Goal: Transaction & Acquisition: Purchase product/service

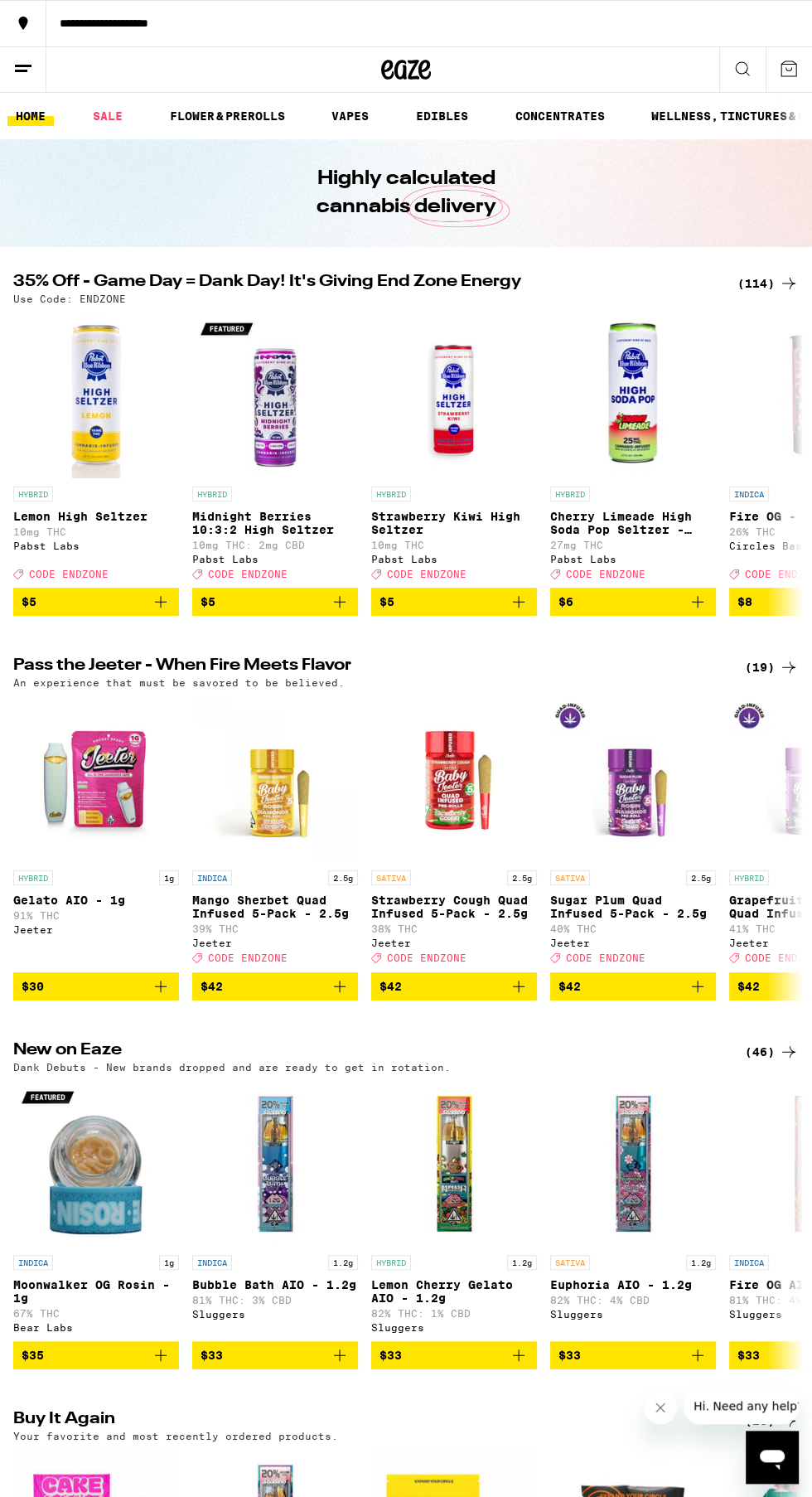
click at [762, 282] on div "(114)" at bounding box center [768, 283] width 62 height 20
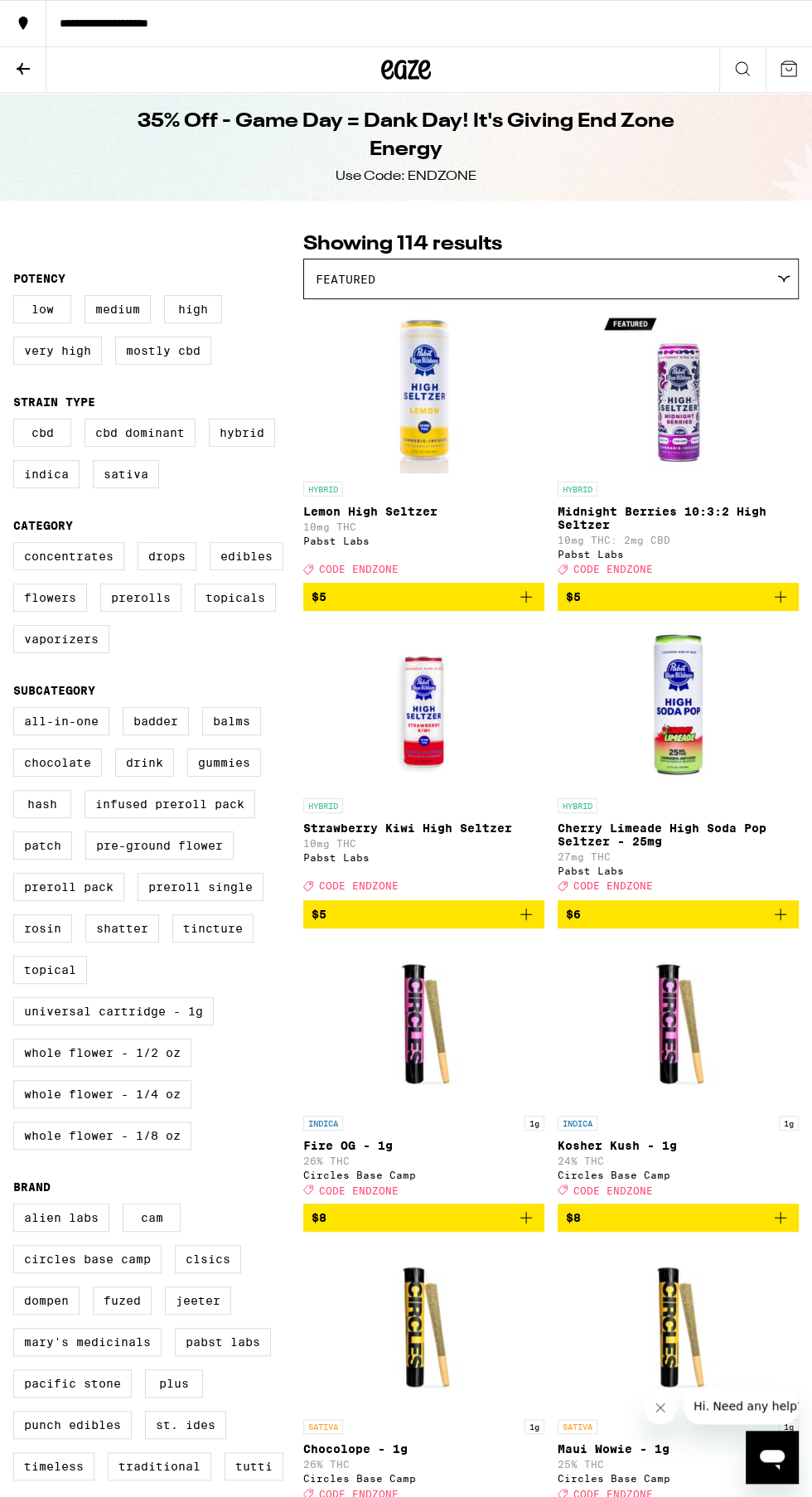
click at [67, 652] on label "Vaporizers" at bounding box center [61, 639] width 96 height 28
click at [17, 546] on input "Vaporizers" at bounding box center [17, 545] width 1 height 1
checkbox input "true"
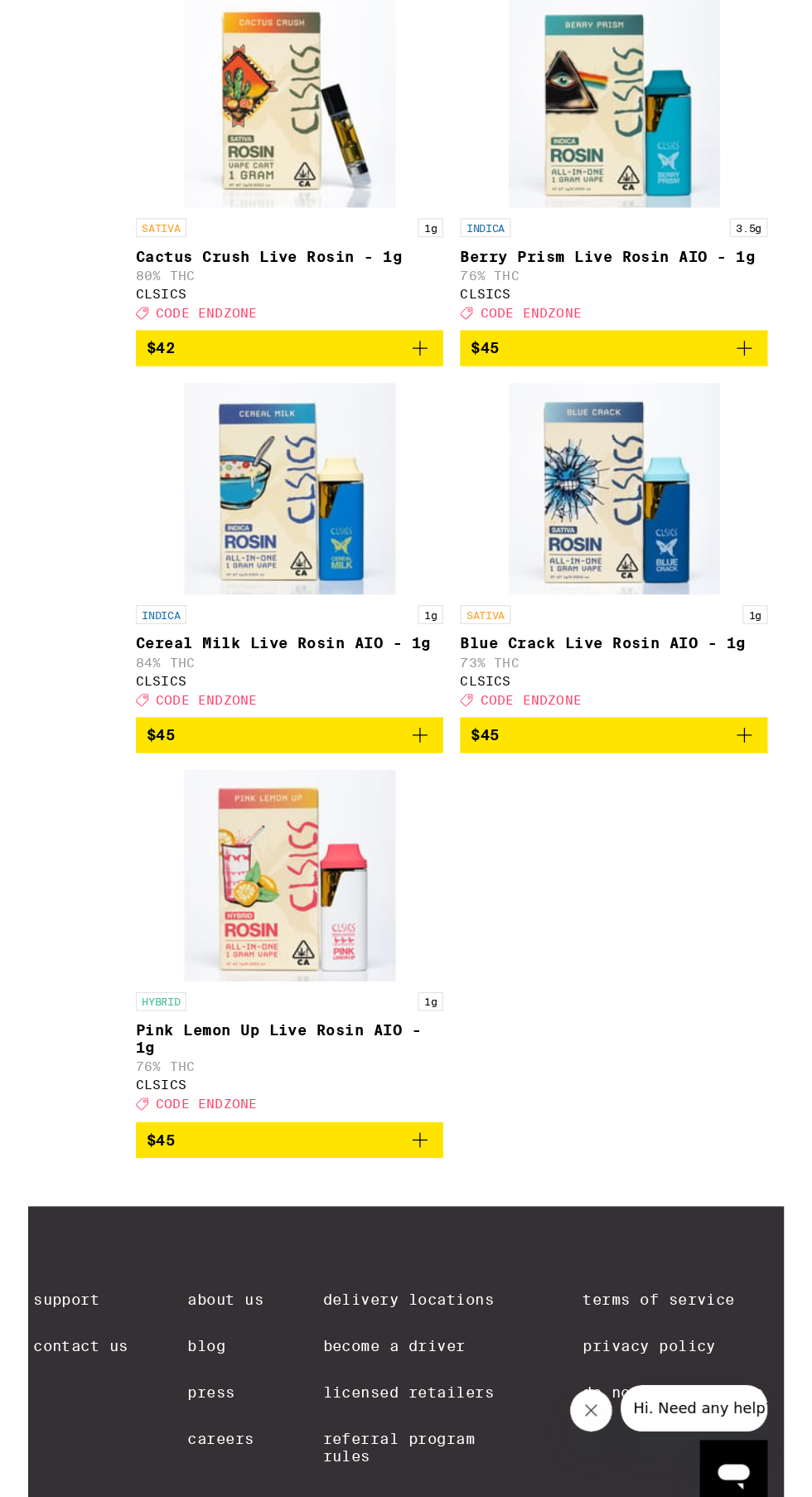
scroll to position [2065, 0]
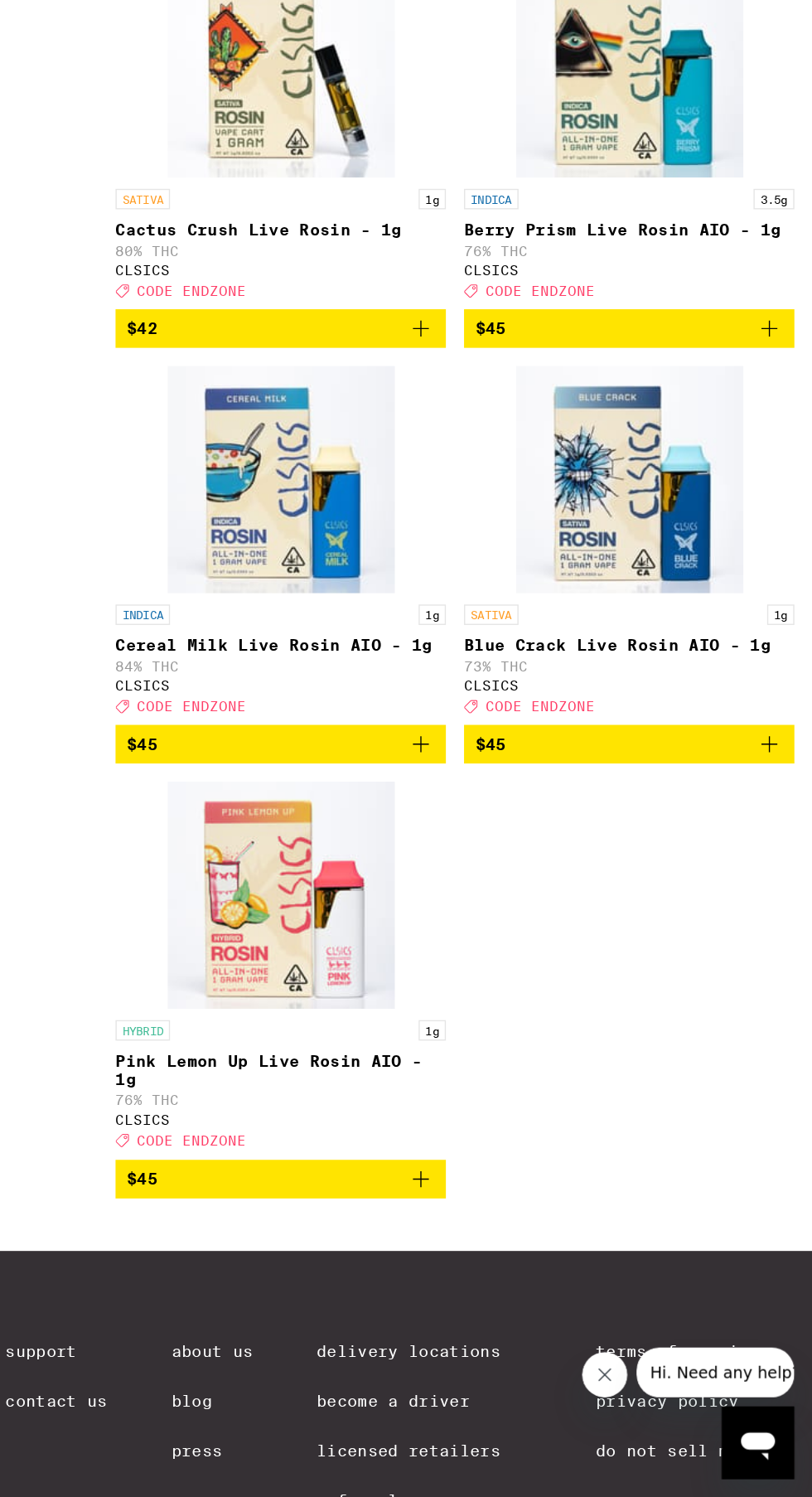
click at [780, 953] on icon "Add to bag" at bounding box center [780, 947] width 11 height 11
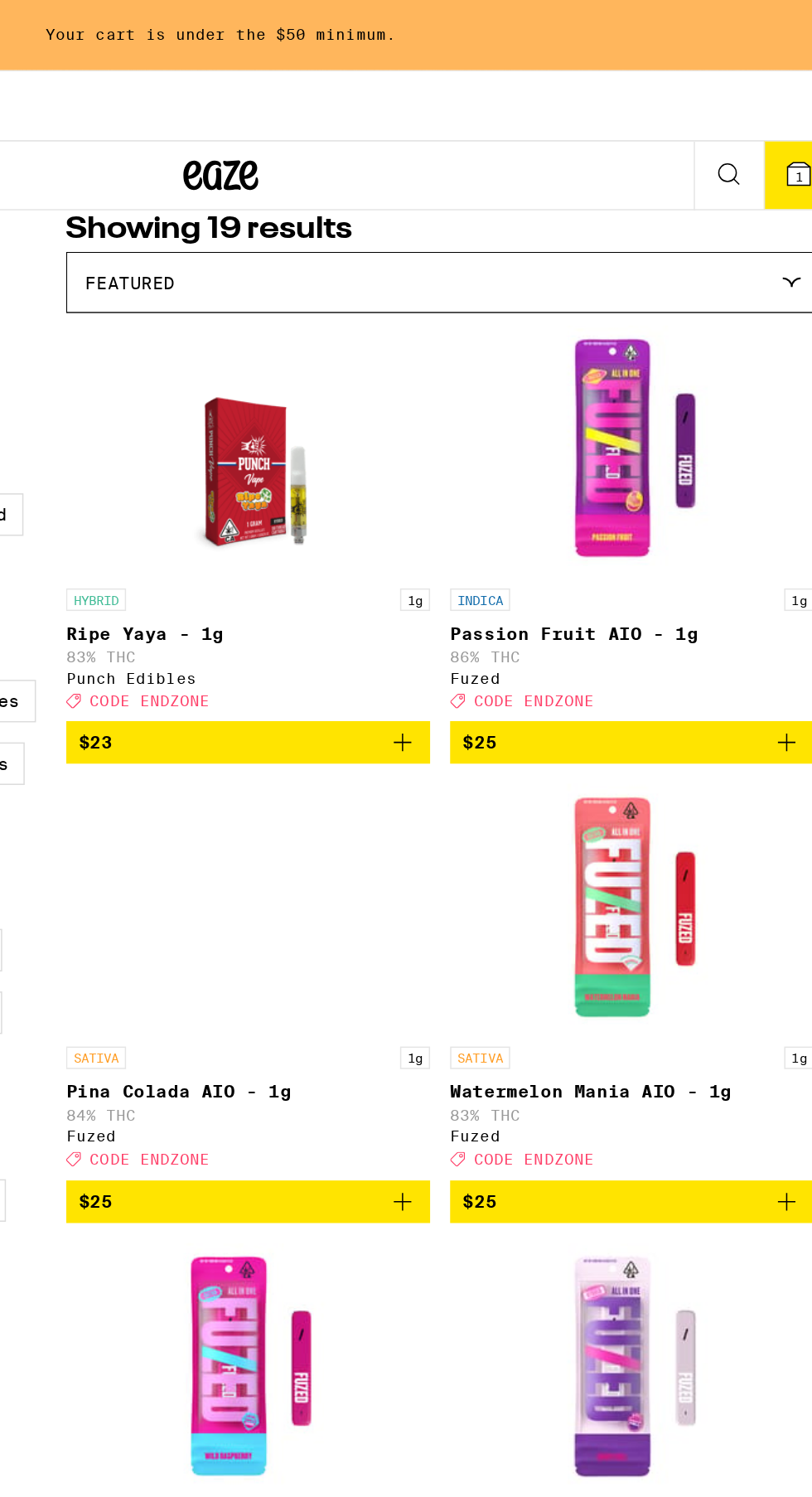
scroll to position [138, 0]
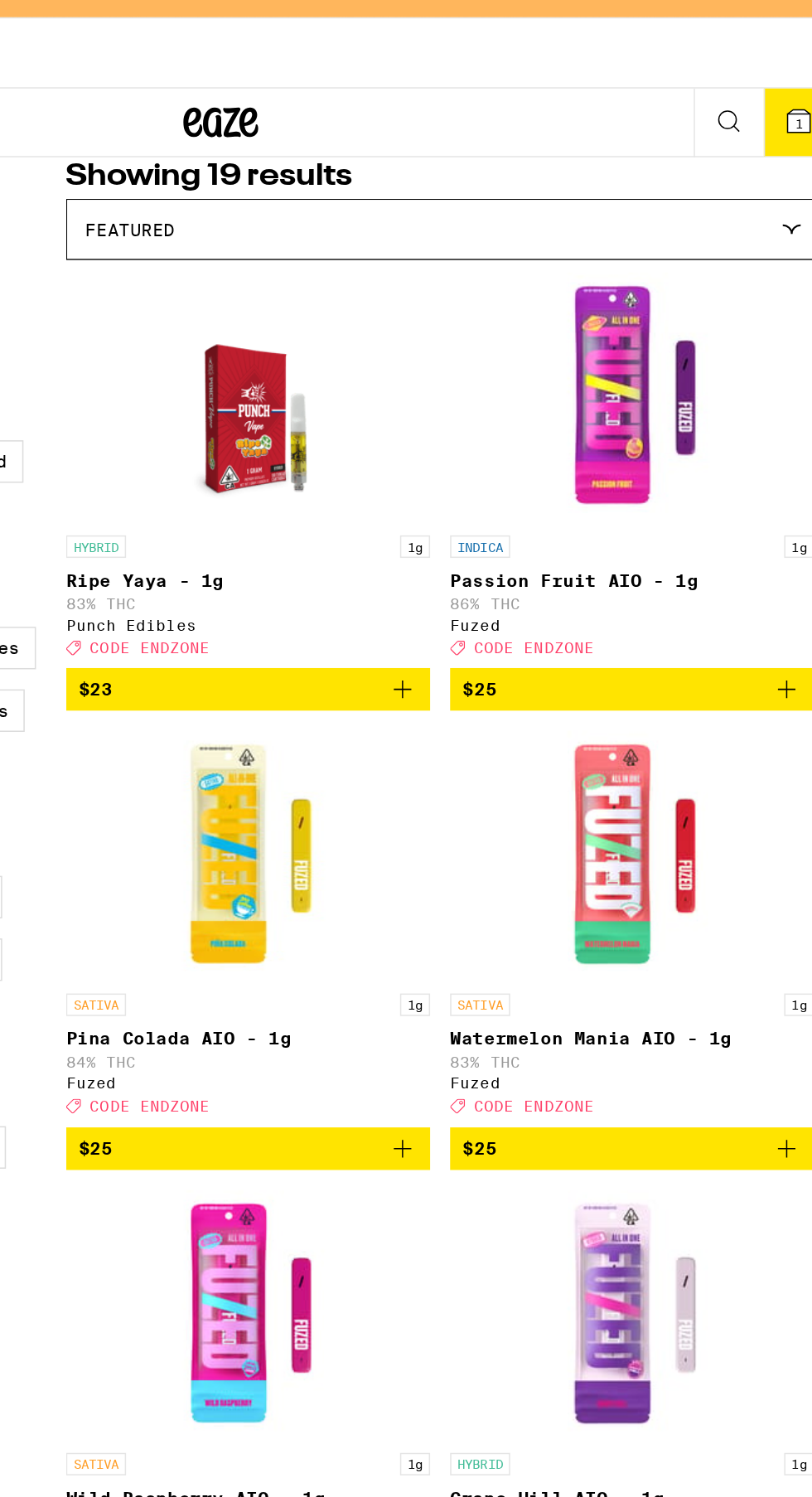
click at [524, 802] on icon "Add to bag" at bounding box center [525, 795] width 11 height 11
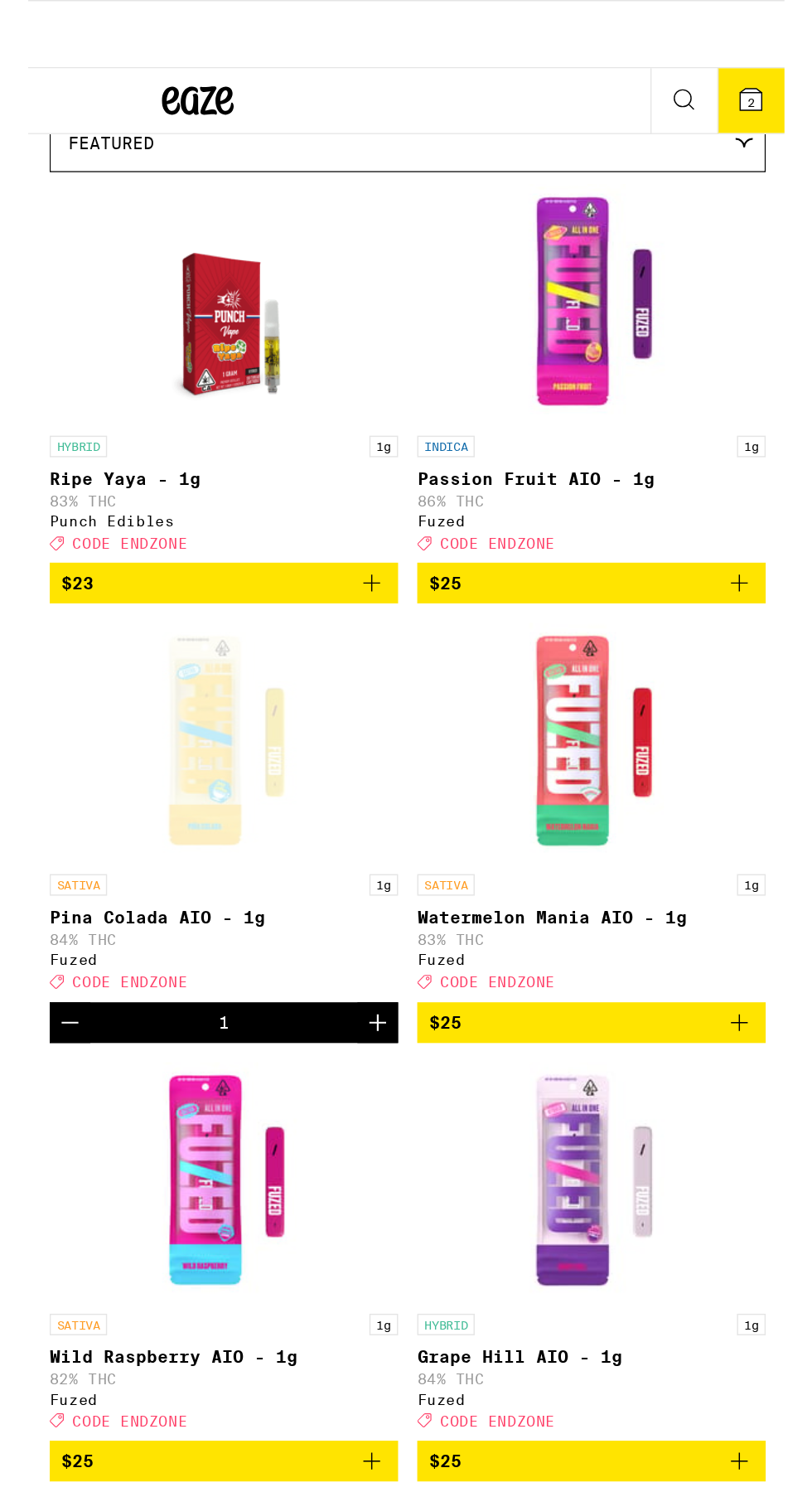
scroll to position [0, 0]
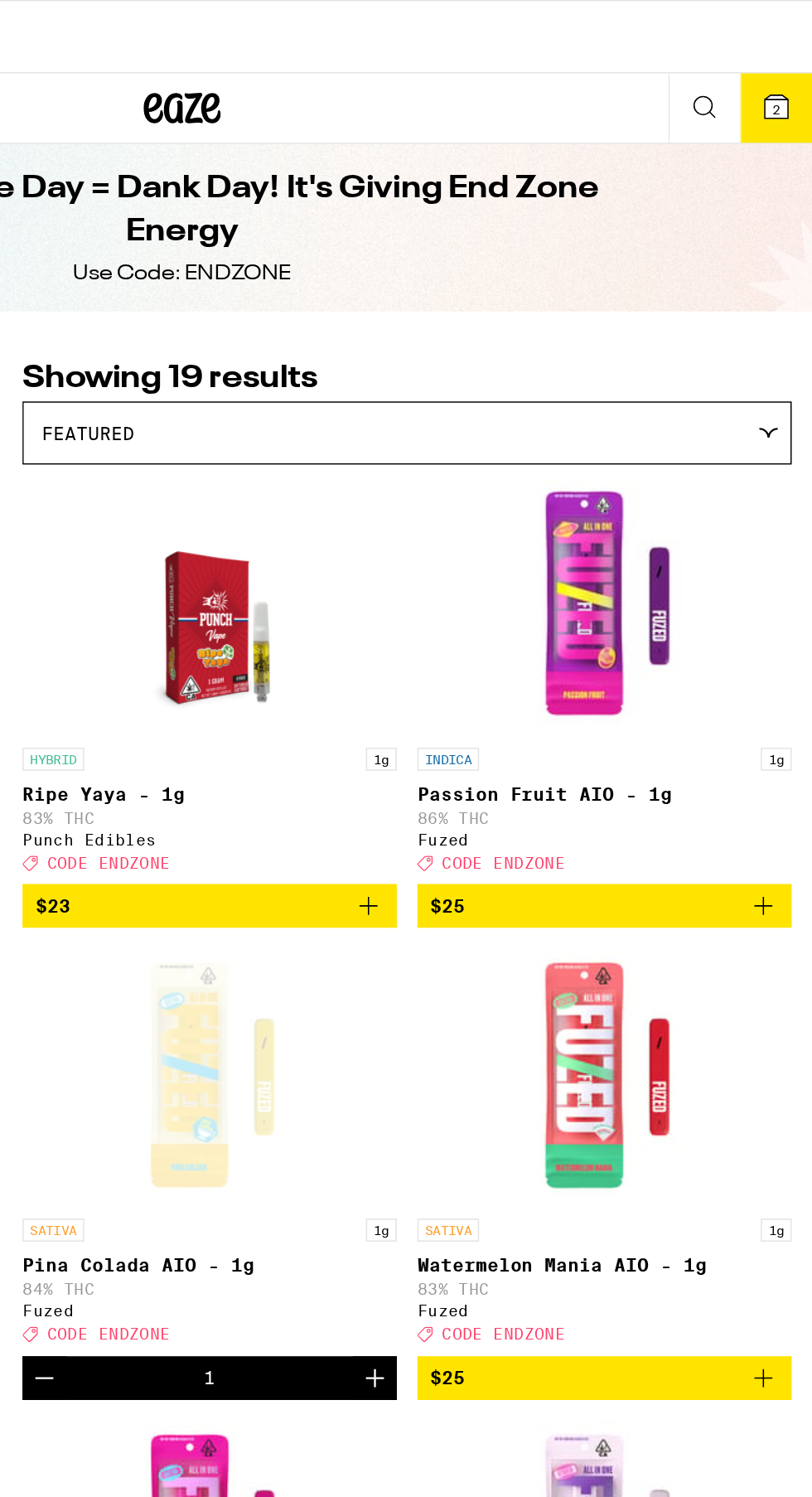
click at [794, 65] on icon at bounding box center [789, 69] width 15 height 15
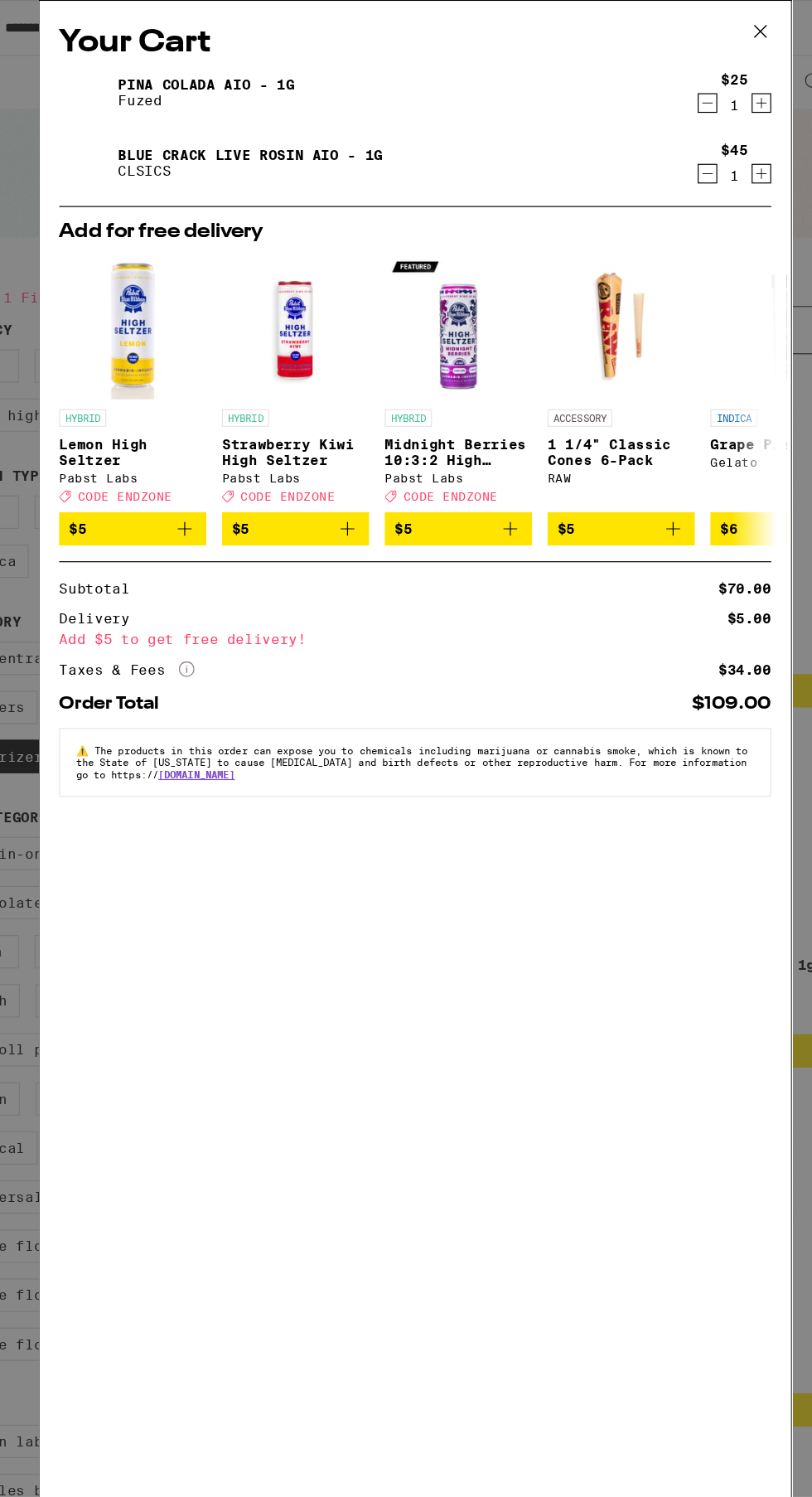
click at [692, 19] on icon at bounding box center [697, 26] width 25 height 25
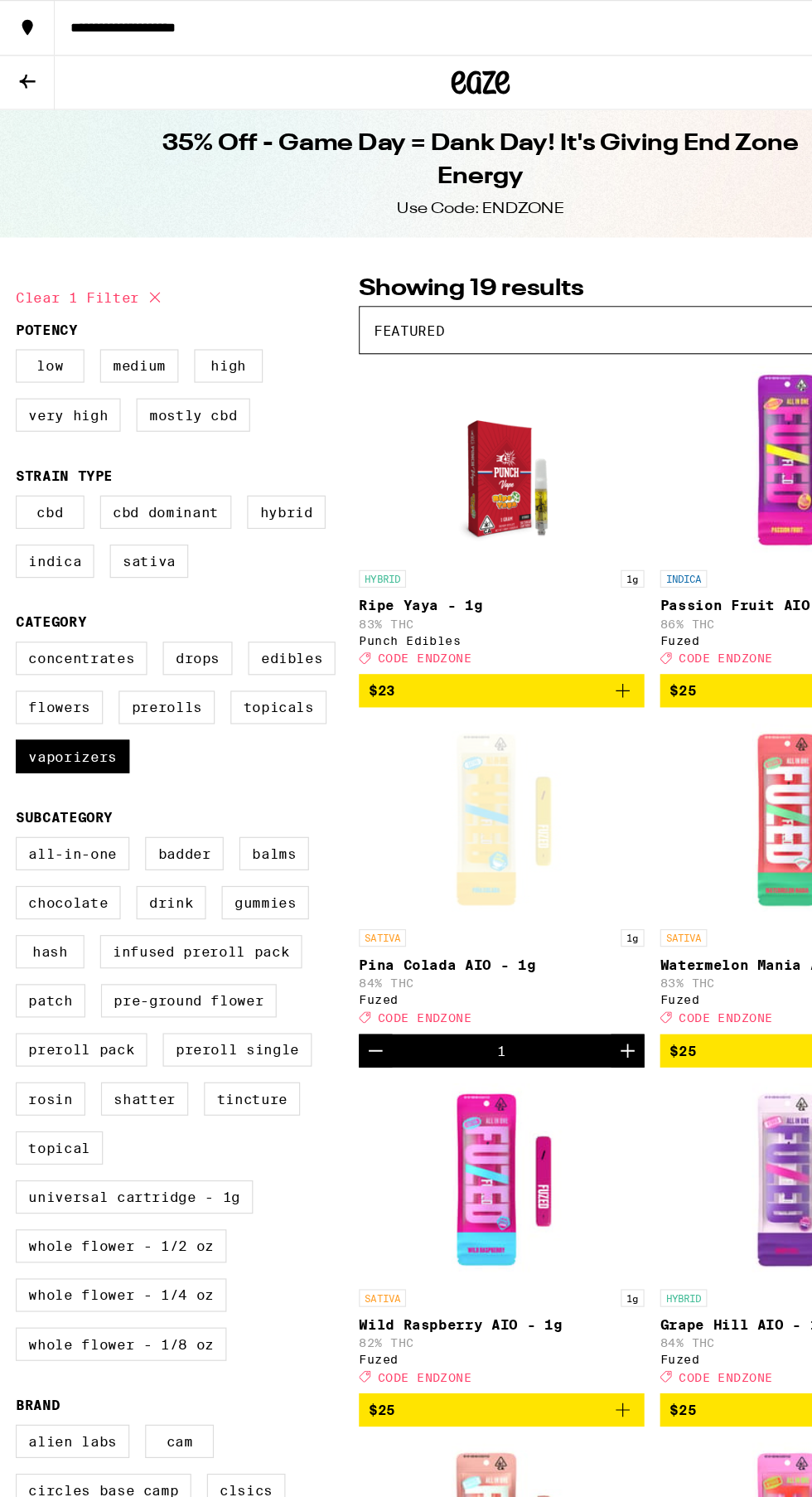
click at [25, 67] on icon at bounding box center [23, 69] width 13 height 11
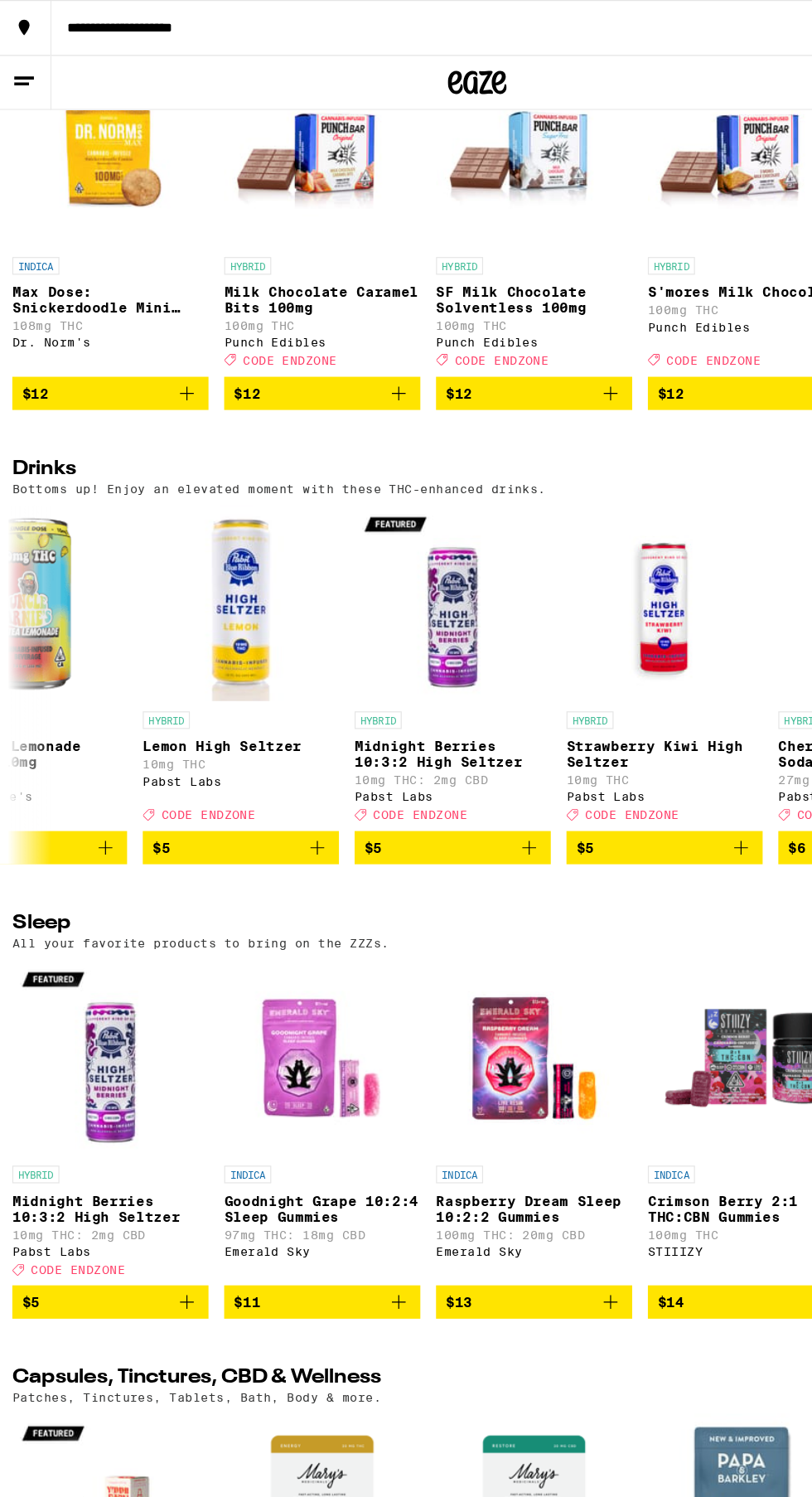
scroll to position [0, 246]
click at [263, 726] on icon "Add to bag" at bounding box center [272, 716] width 20 height 20
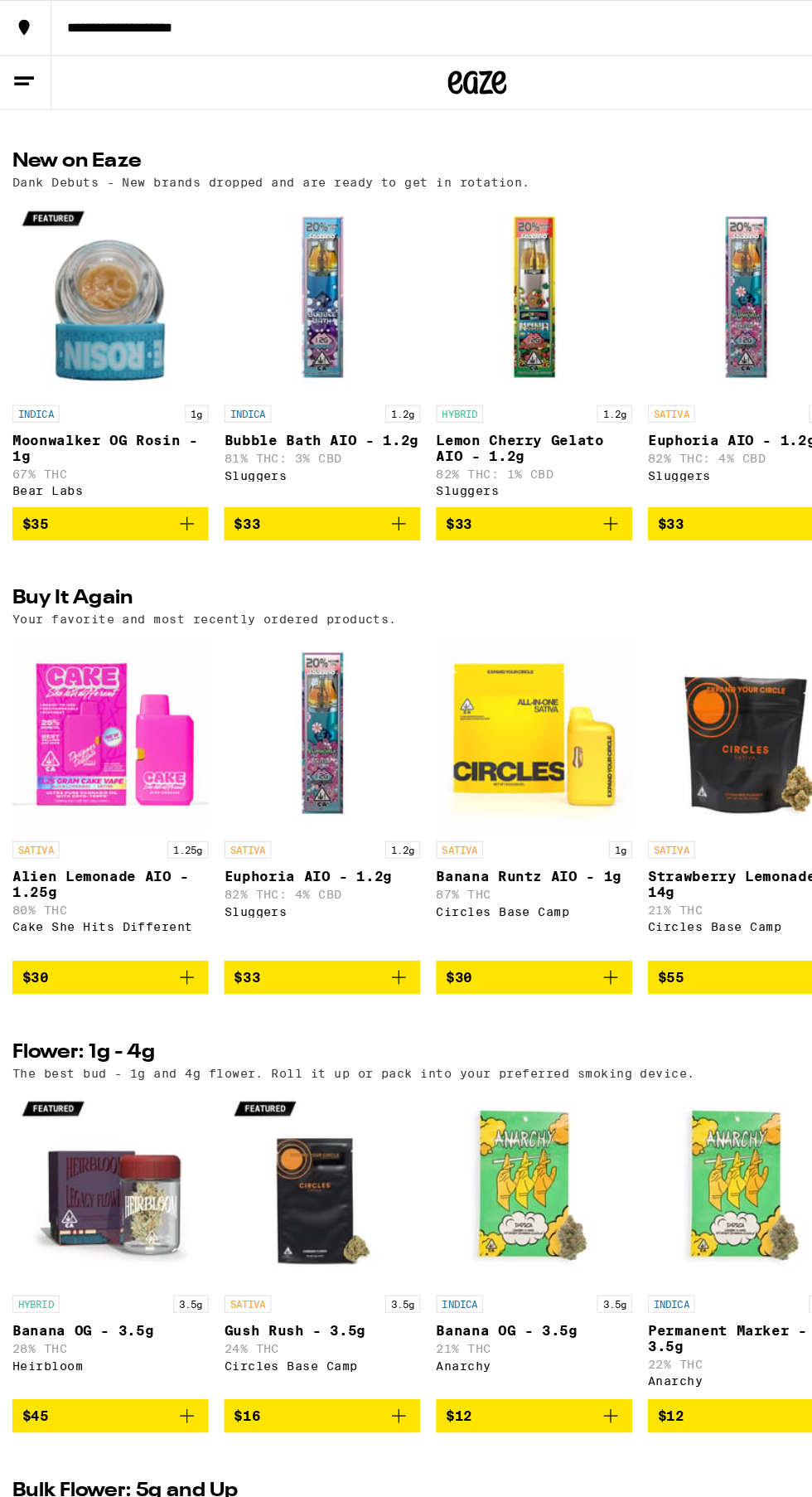
scroll to position [0, 0]
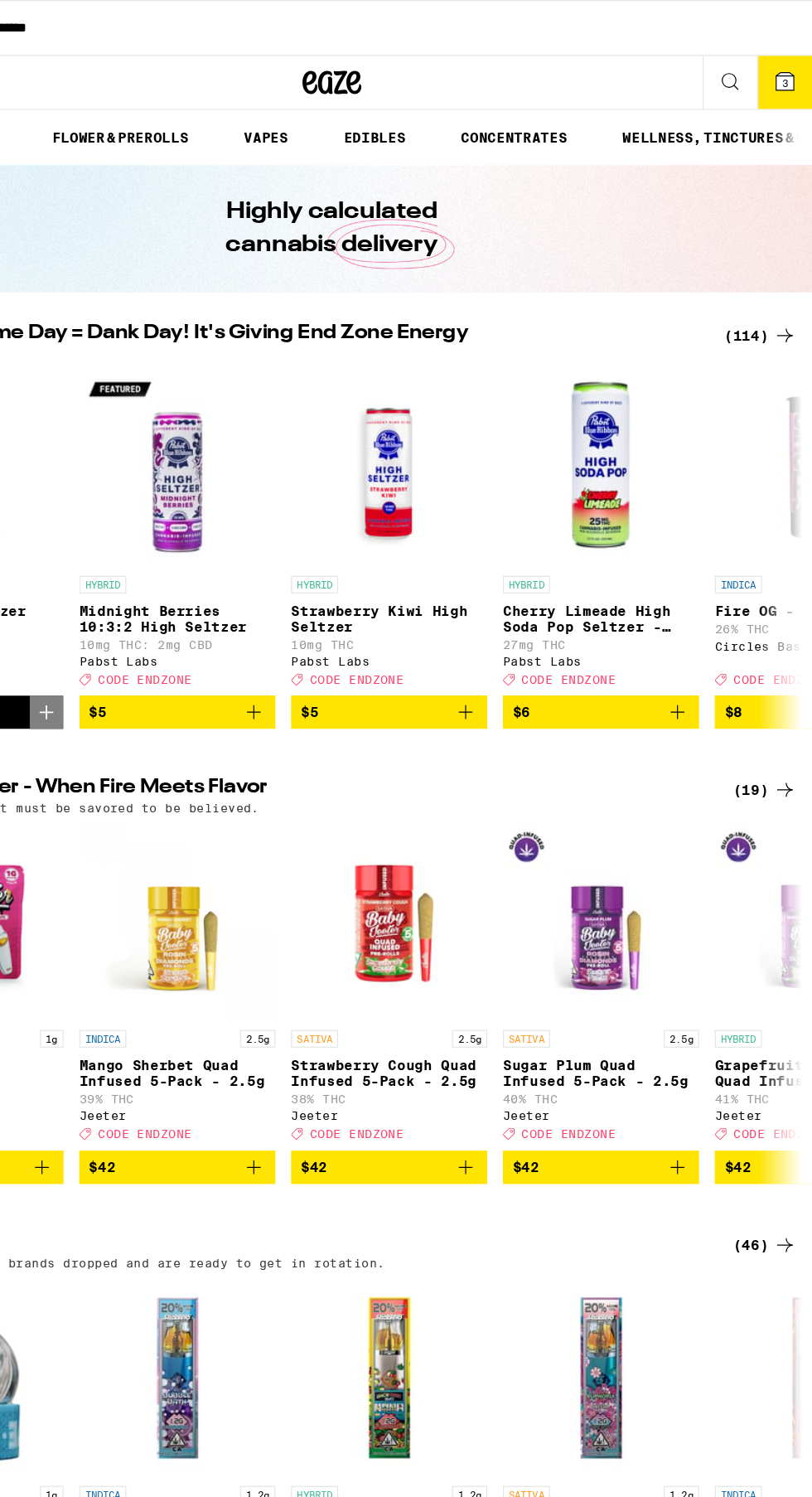
click at [796, 56] on button "3" at bounding box center [789, 70] width 46 height 45
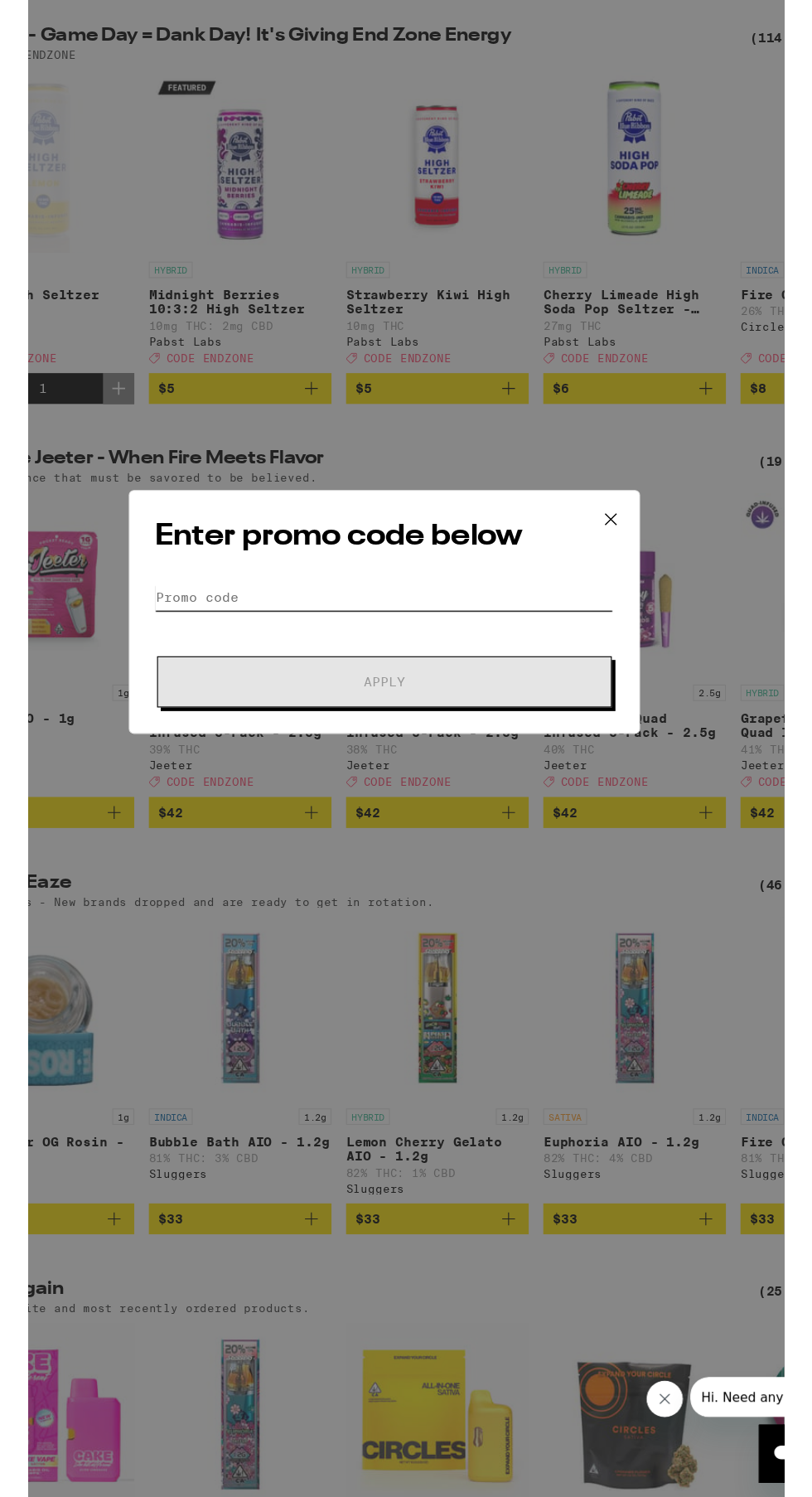
click at [494, 798] on input "Promo Code" at bounding box center [406, 791] width 416 height 25
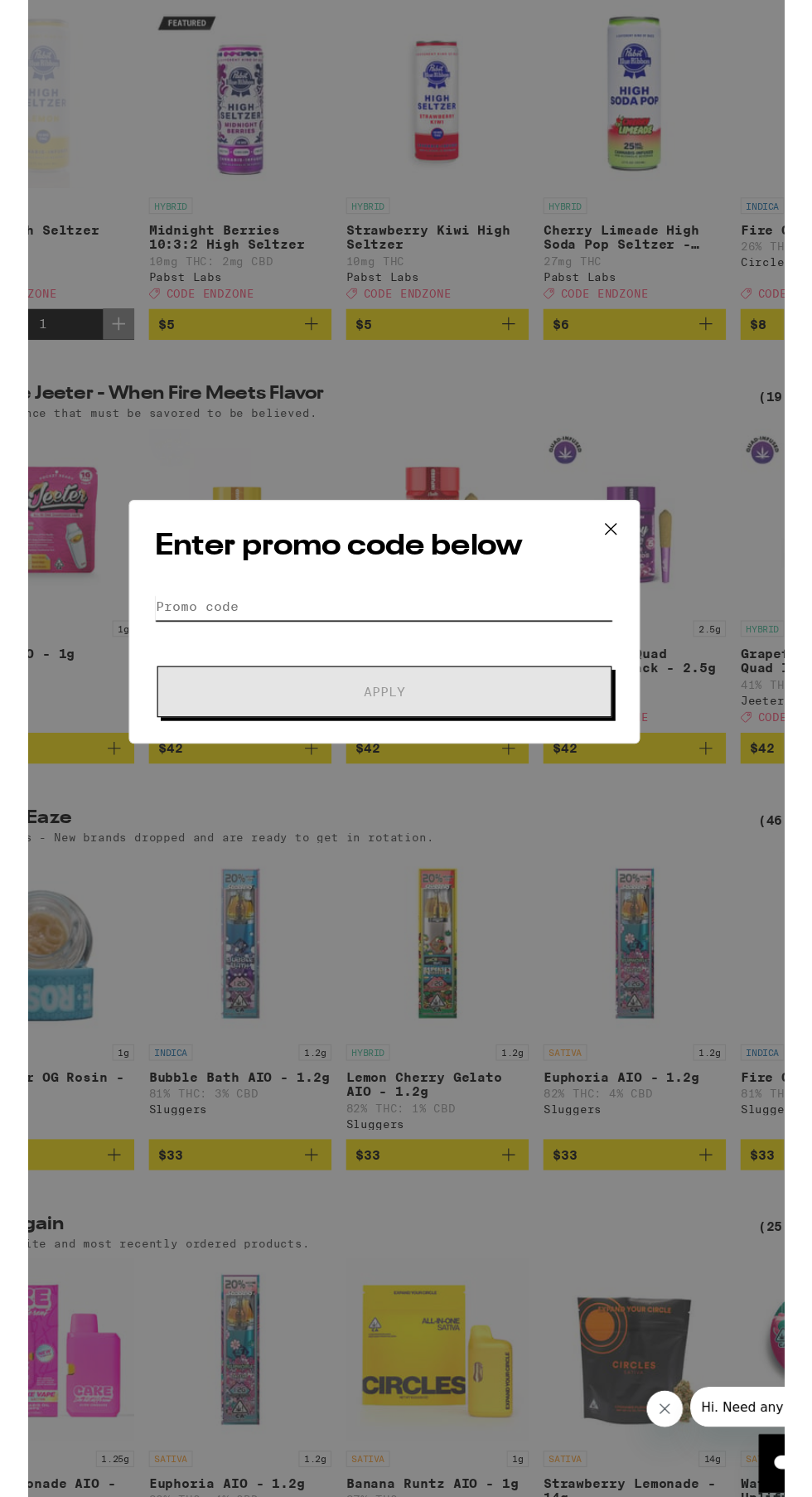
scroll to position [134, 0]
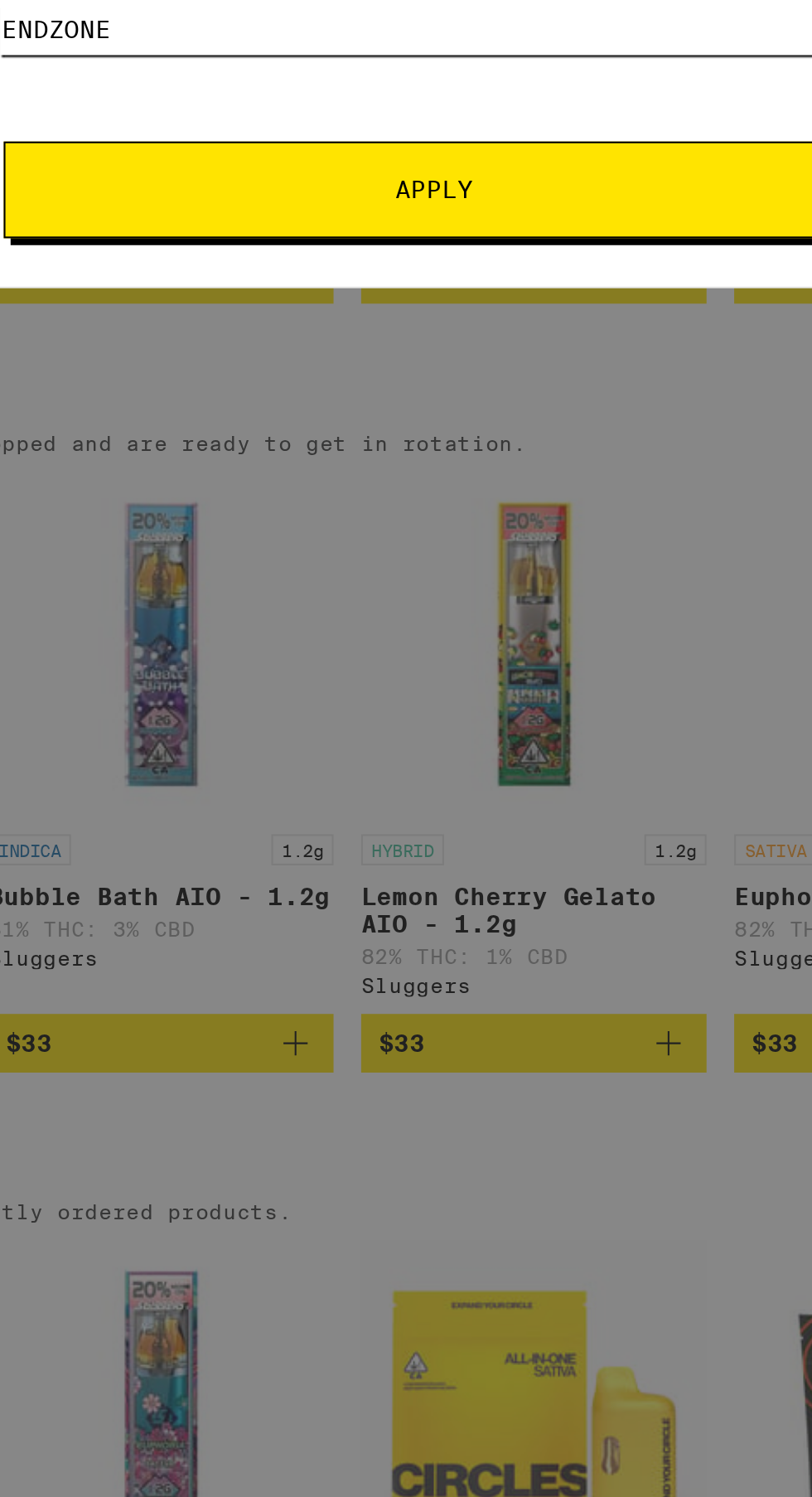
type input "Endzone"
click at [532, 806] on span "Apply" at bounding box center [406, 811] width 298 height 11
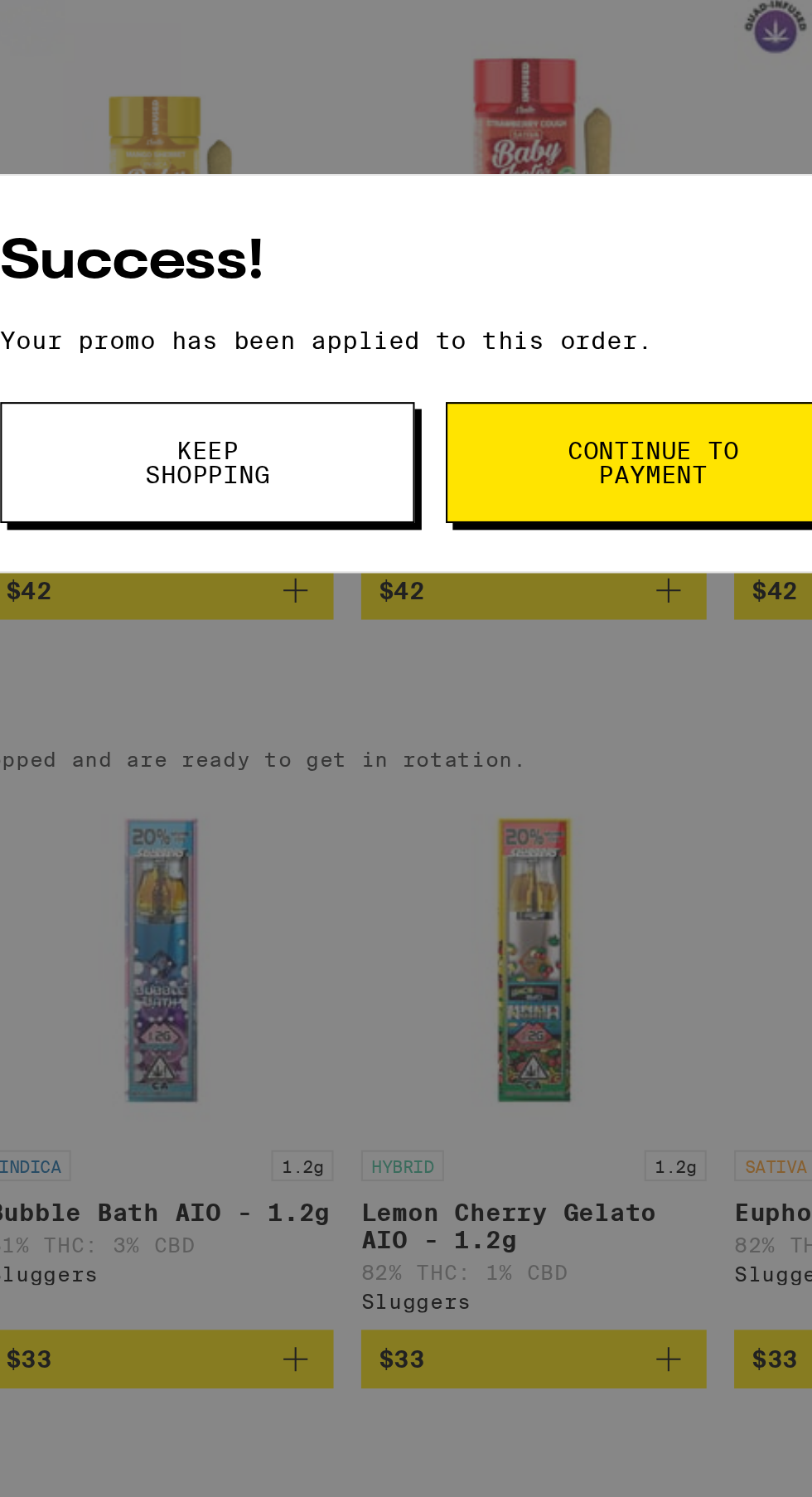
click at [531, 780] on span "Continue to payment" at bounding box center [511, 792] width 84 height 23
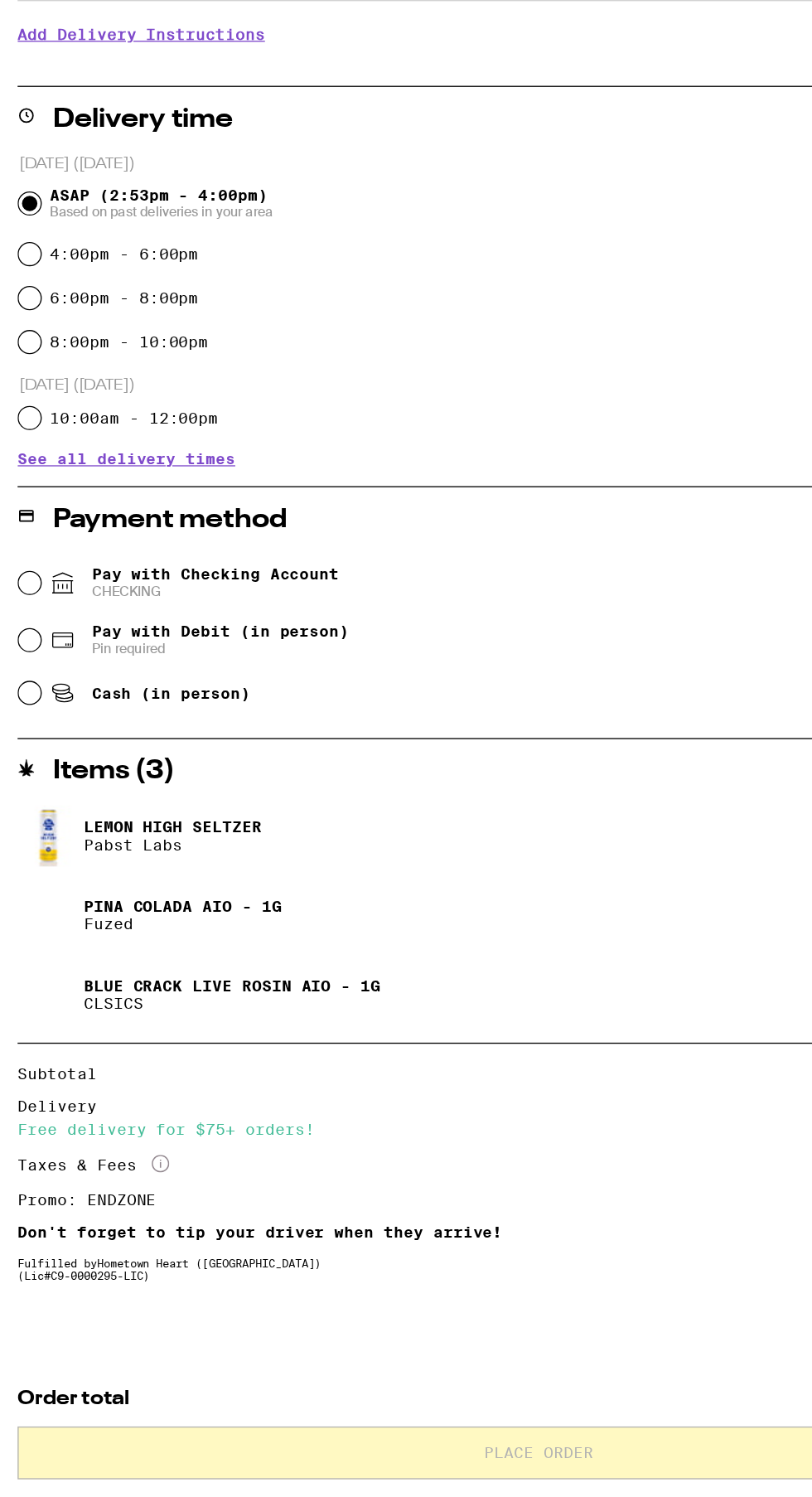
scroll to position [13, 0]
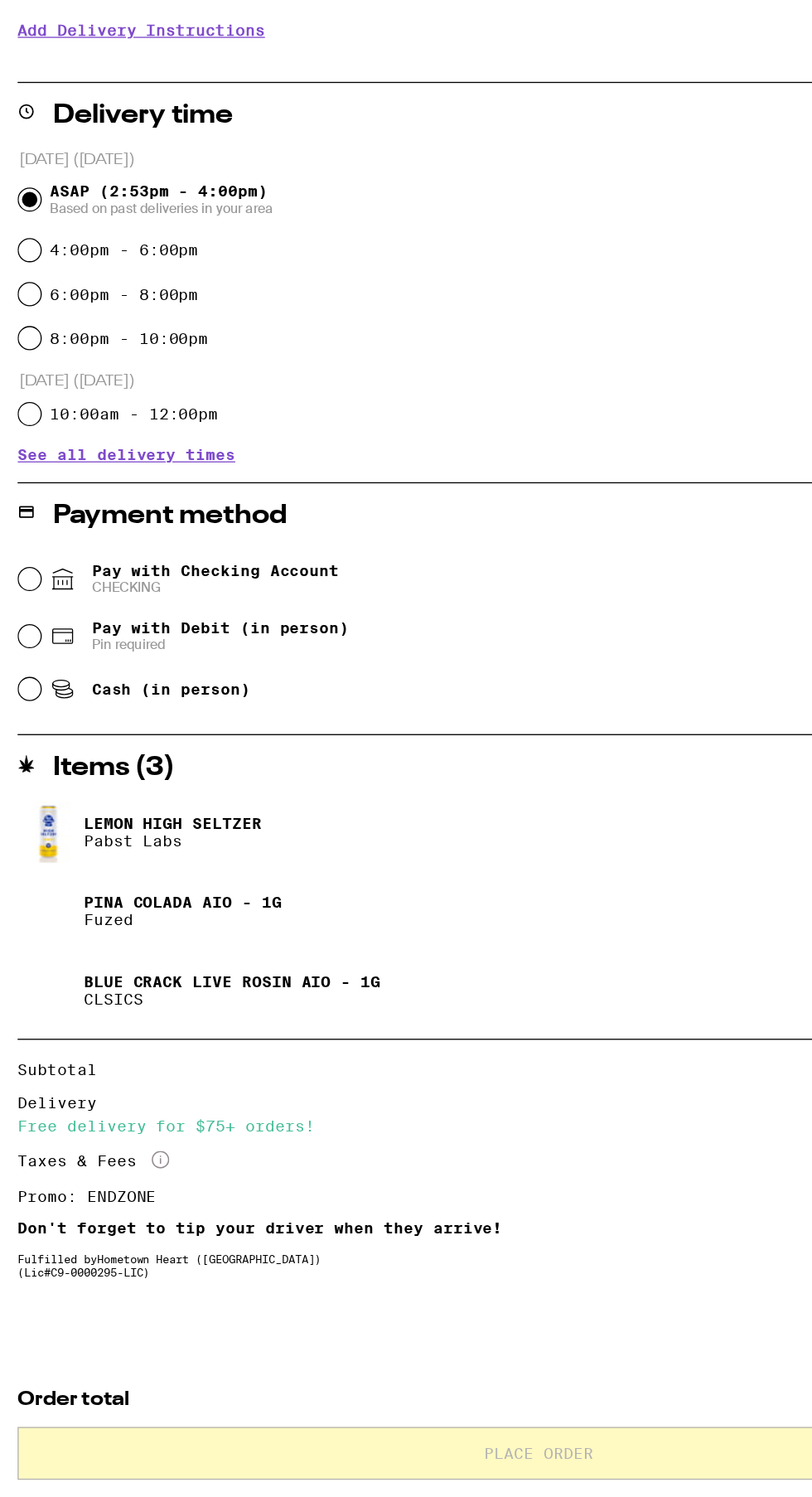
click at [226, 798] on span "Pay with Checking Account CHECKING" at bounding box center [162, 805] width 187 height 27
click at [30, 798] on input "Pay with Checking Account CHECKING" at bounding box center [22, 805] width 17 height 17
radio input "true"
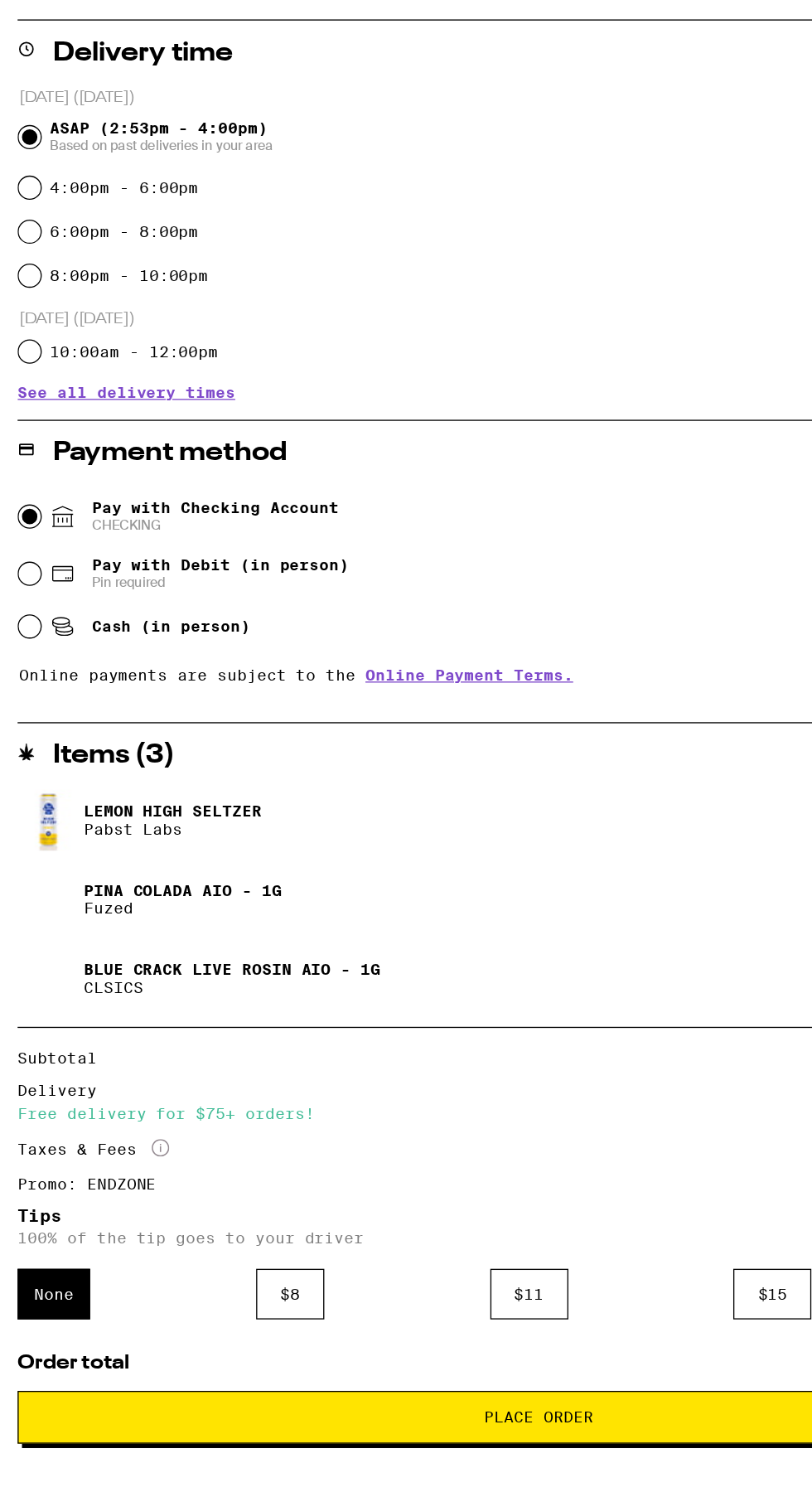
scroll to position [33, 0]
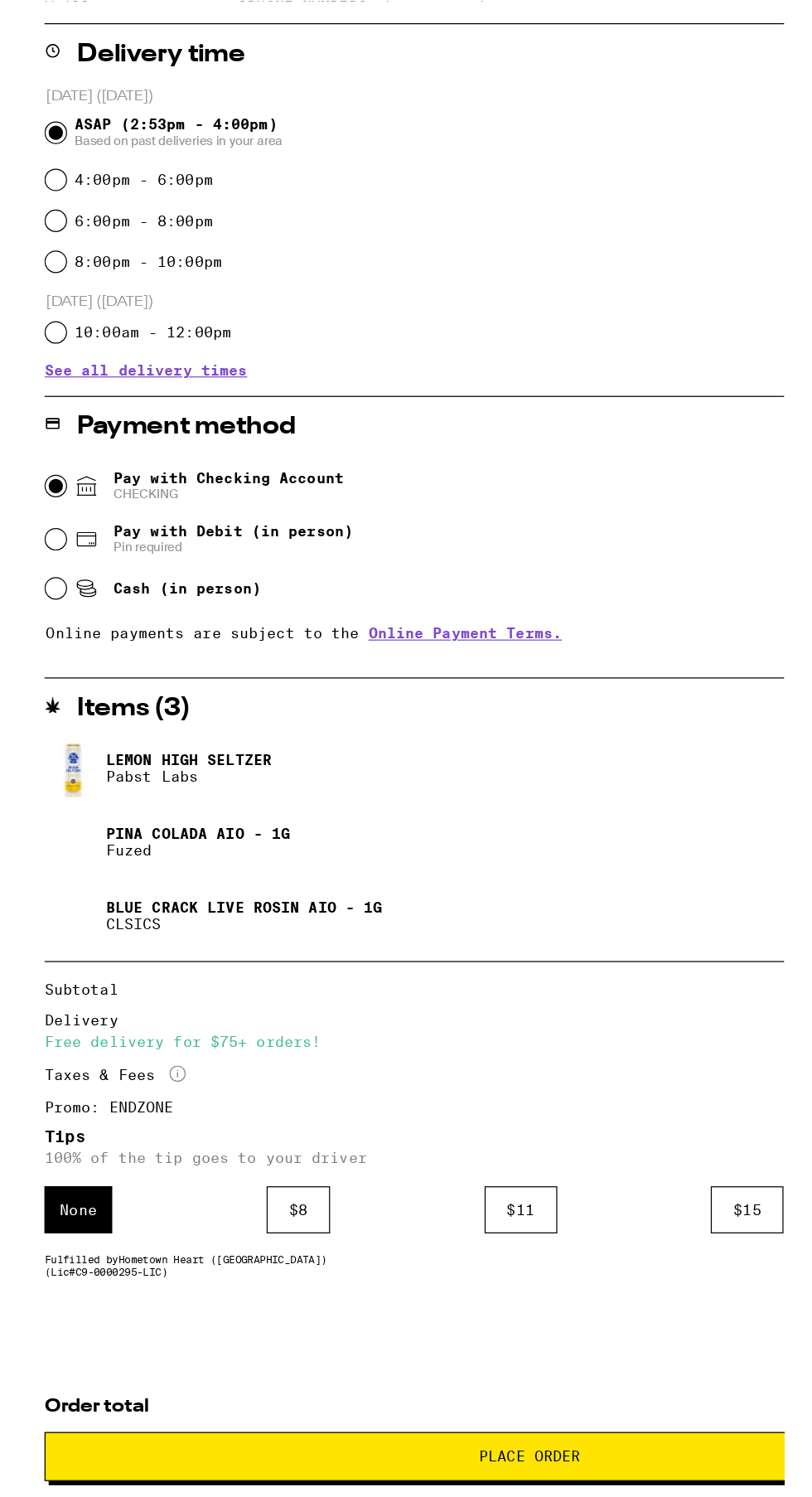
click at [402, 1372] on div "$ 11" at bounding box center [399, 1375] width 59 height 38
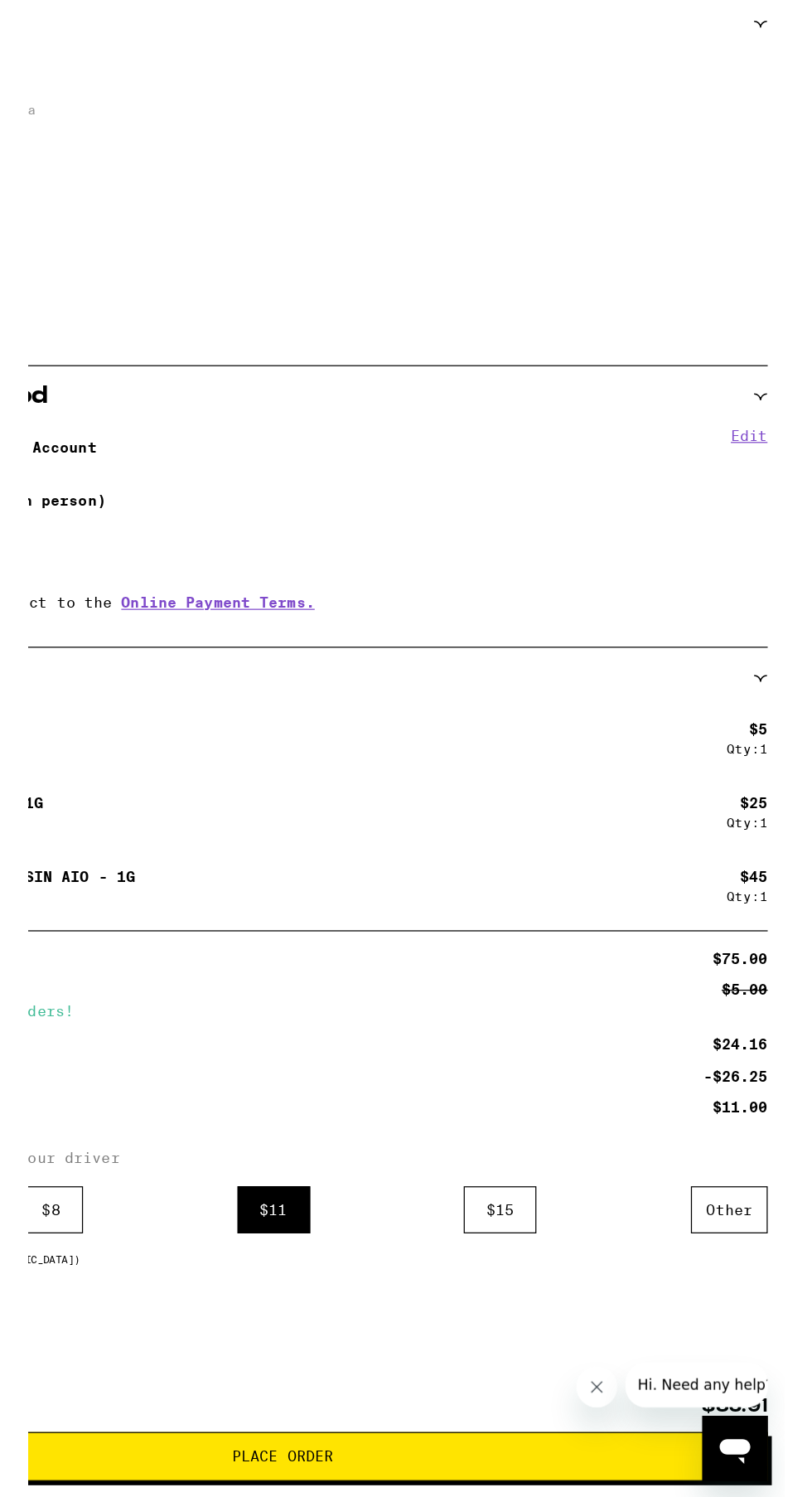
scroll to position [58, 0]
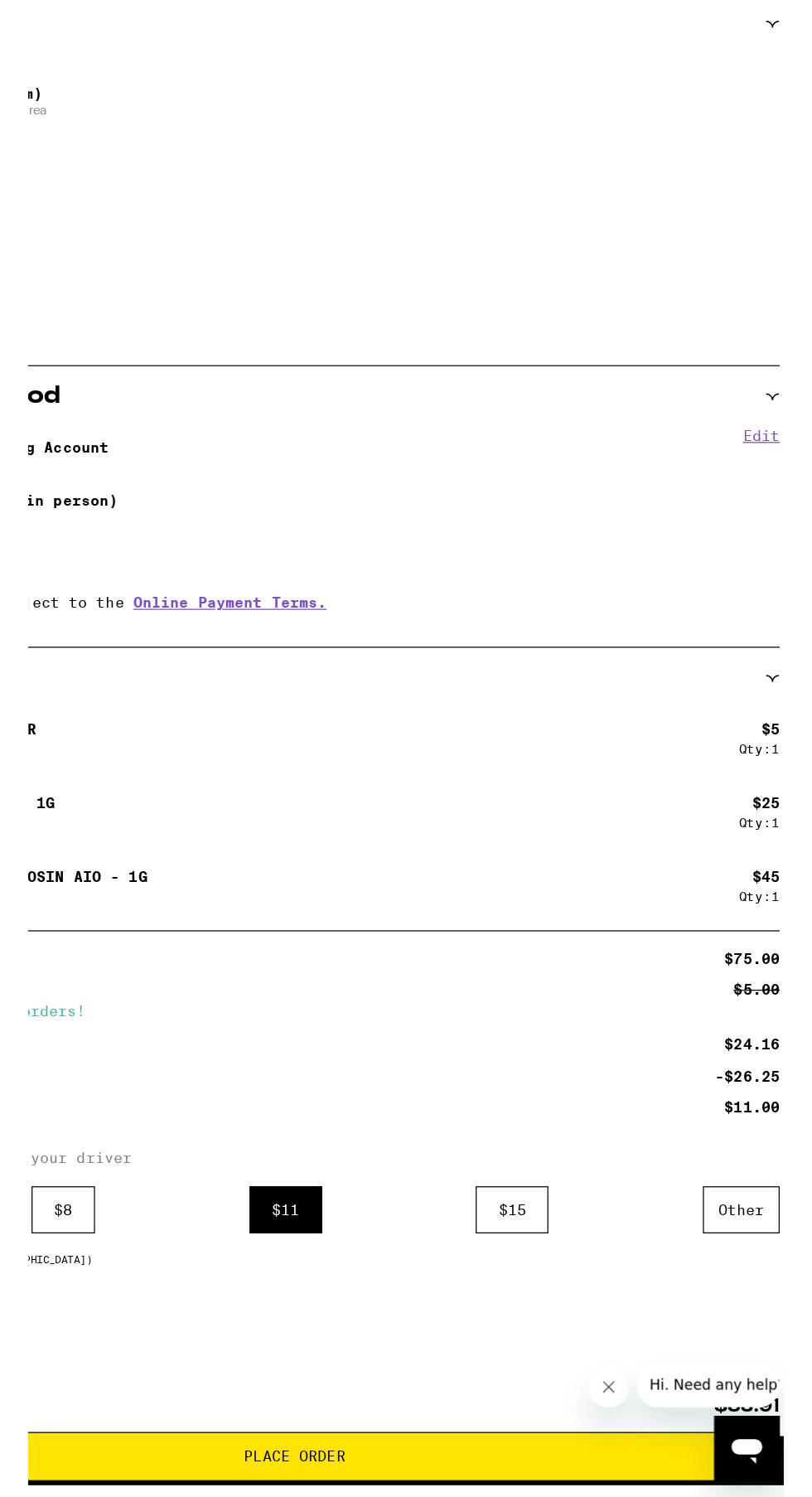
click at [678, 1496] on div at bounding box center [721, 1517] width 155 height 36
click at [611, 1381] on button "Close message from company" at bounding box center [604, 1382] width 33 height 33
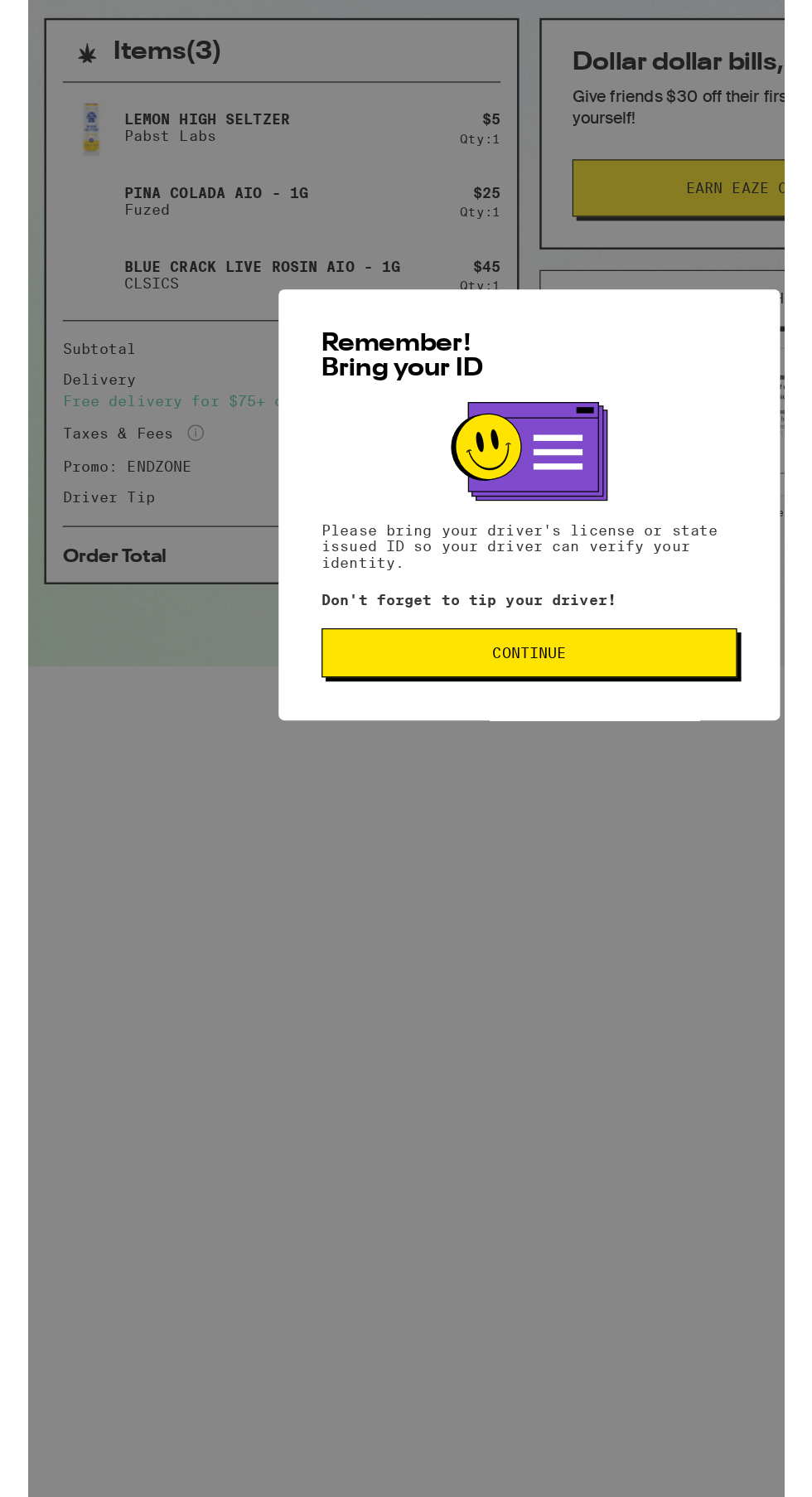
click at [527, 928] on span "Continue" at bounding box center [406, 924] width 308 height 11
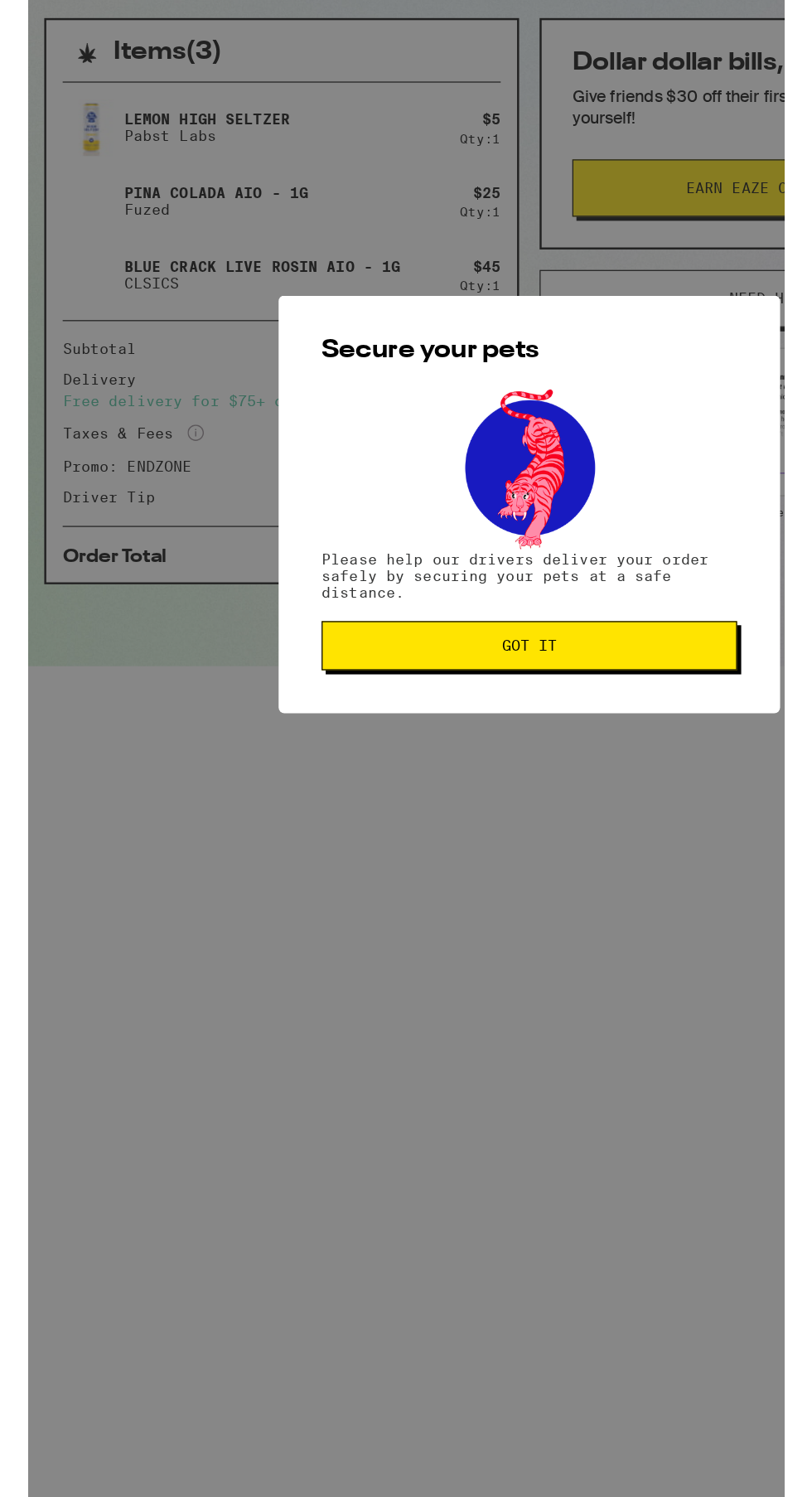
click at [506, 920] on span "Got it" at bounding box center [406, 917] width 308 height 11
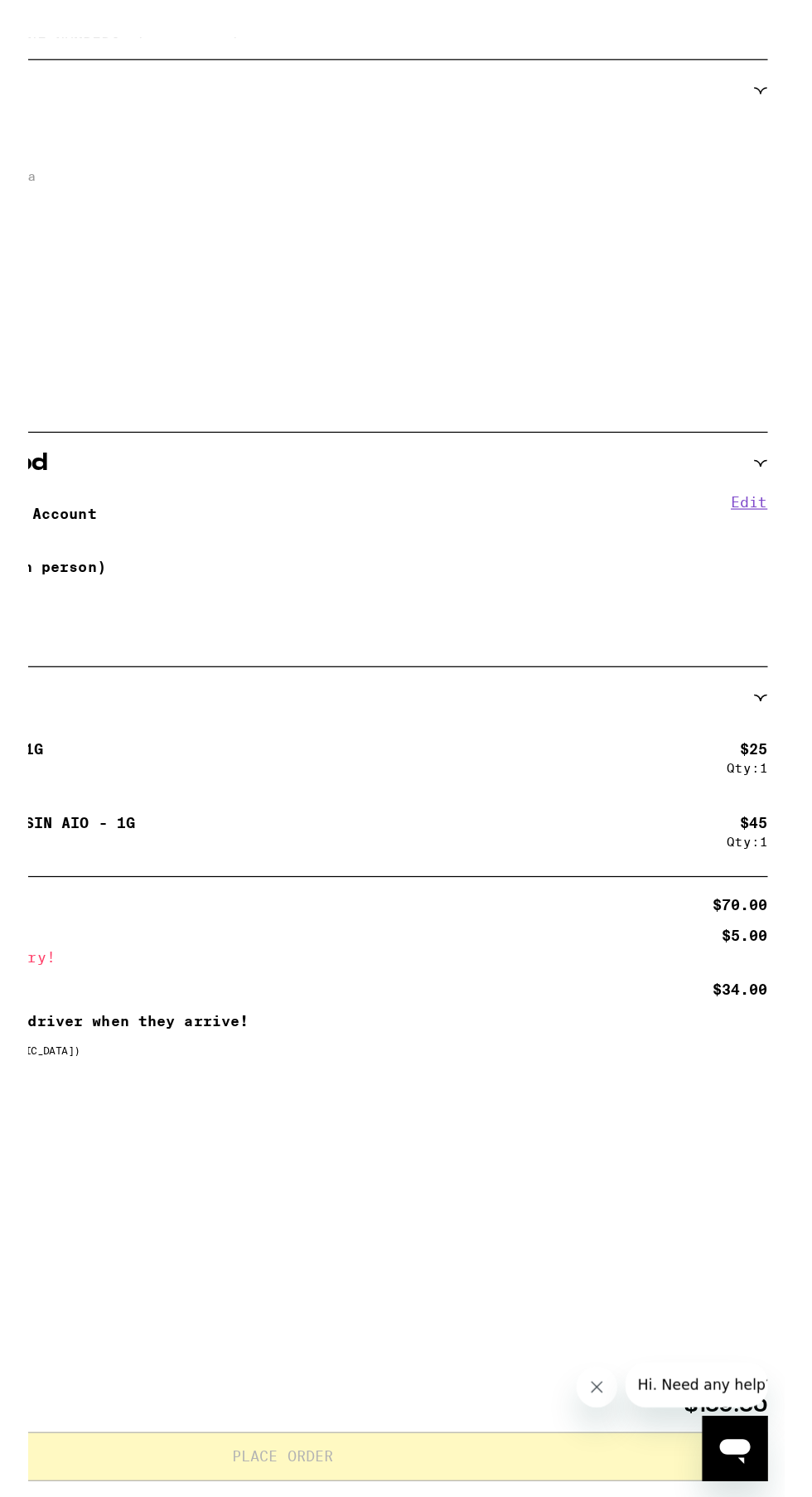
click at [596, 1391] on button "Close message from company" at bounding box center [592, 1382] width 33 height 33
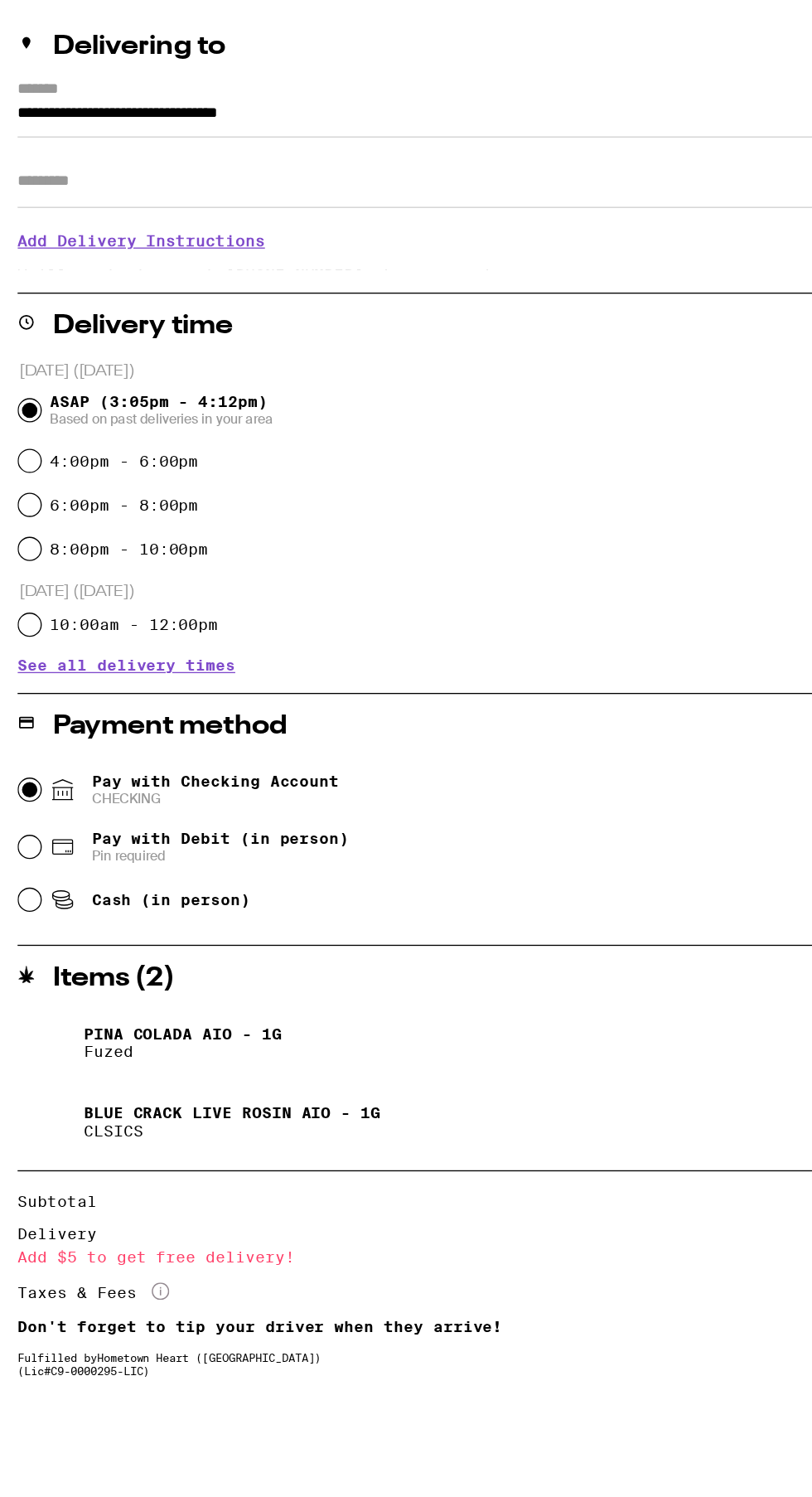
click at [26, 812] on input "Pay with Checking Account CHECKING" at bounding box center [22, 818] width 17 height 17
radio input "true"
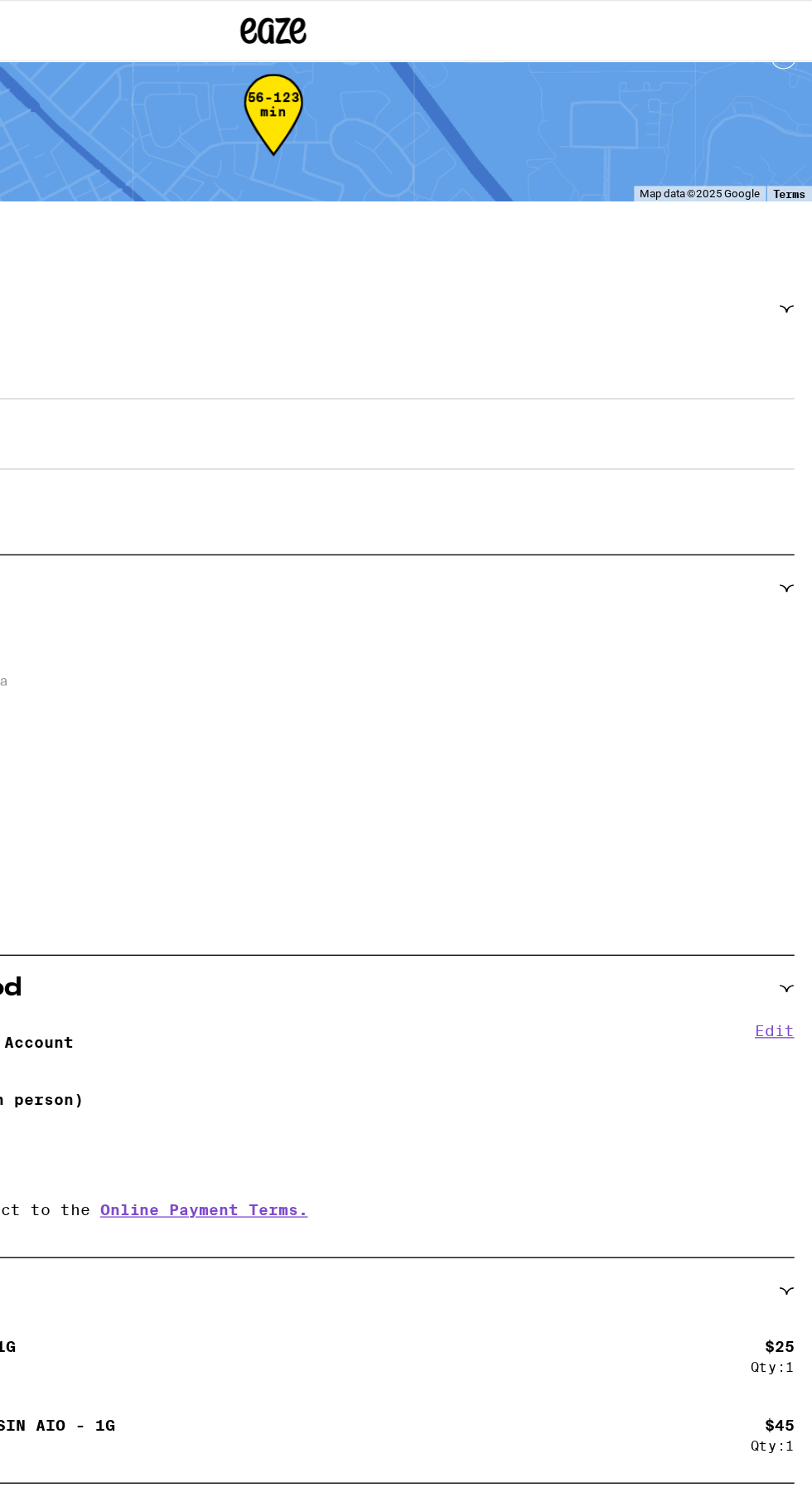
scroll to position [26, 0]
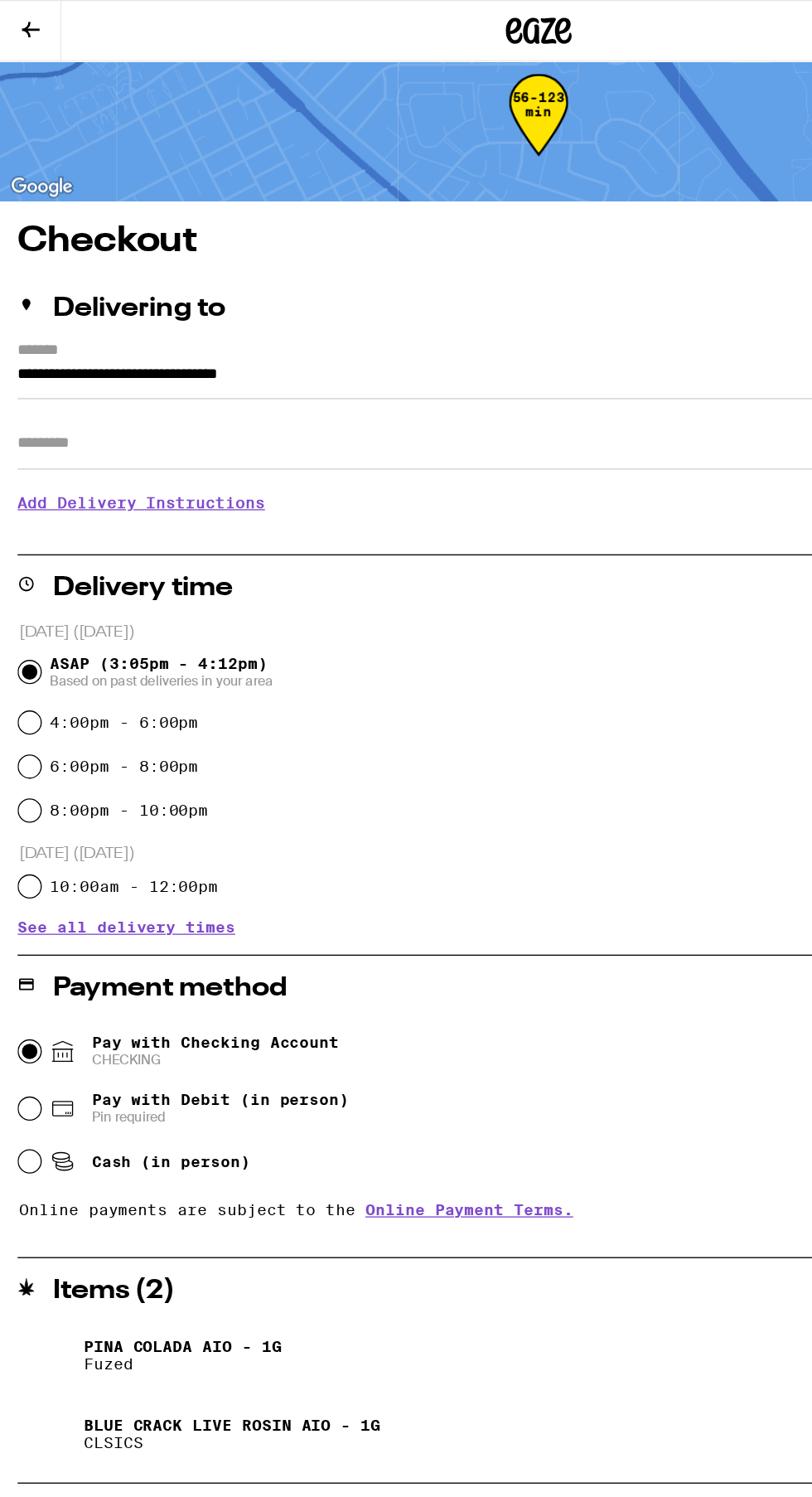
click at [25, 19] on icon at bounding box center [23, 22] width 20 height 20
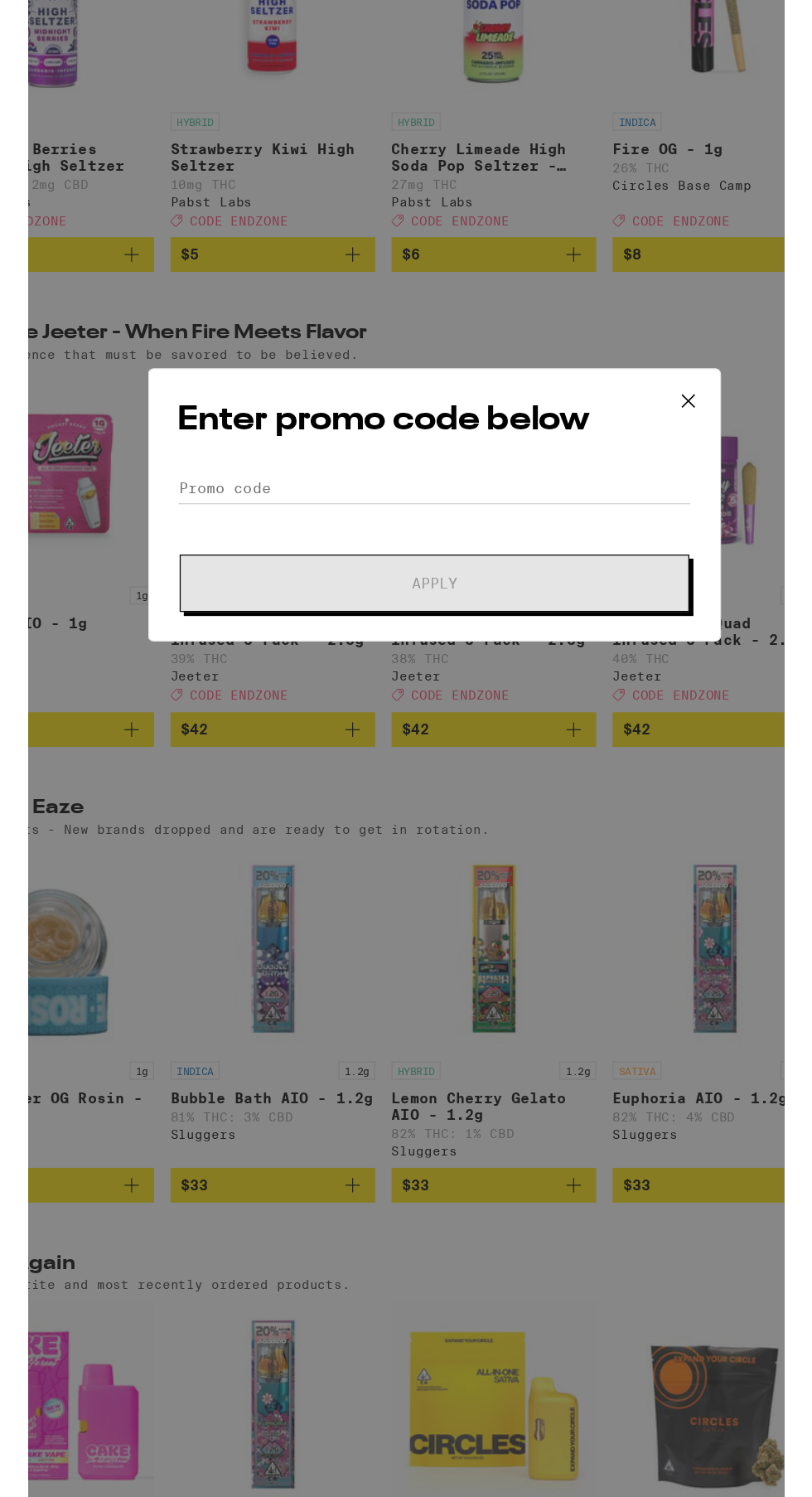
scroll to position [5786, 0]
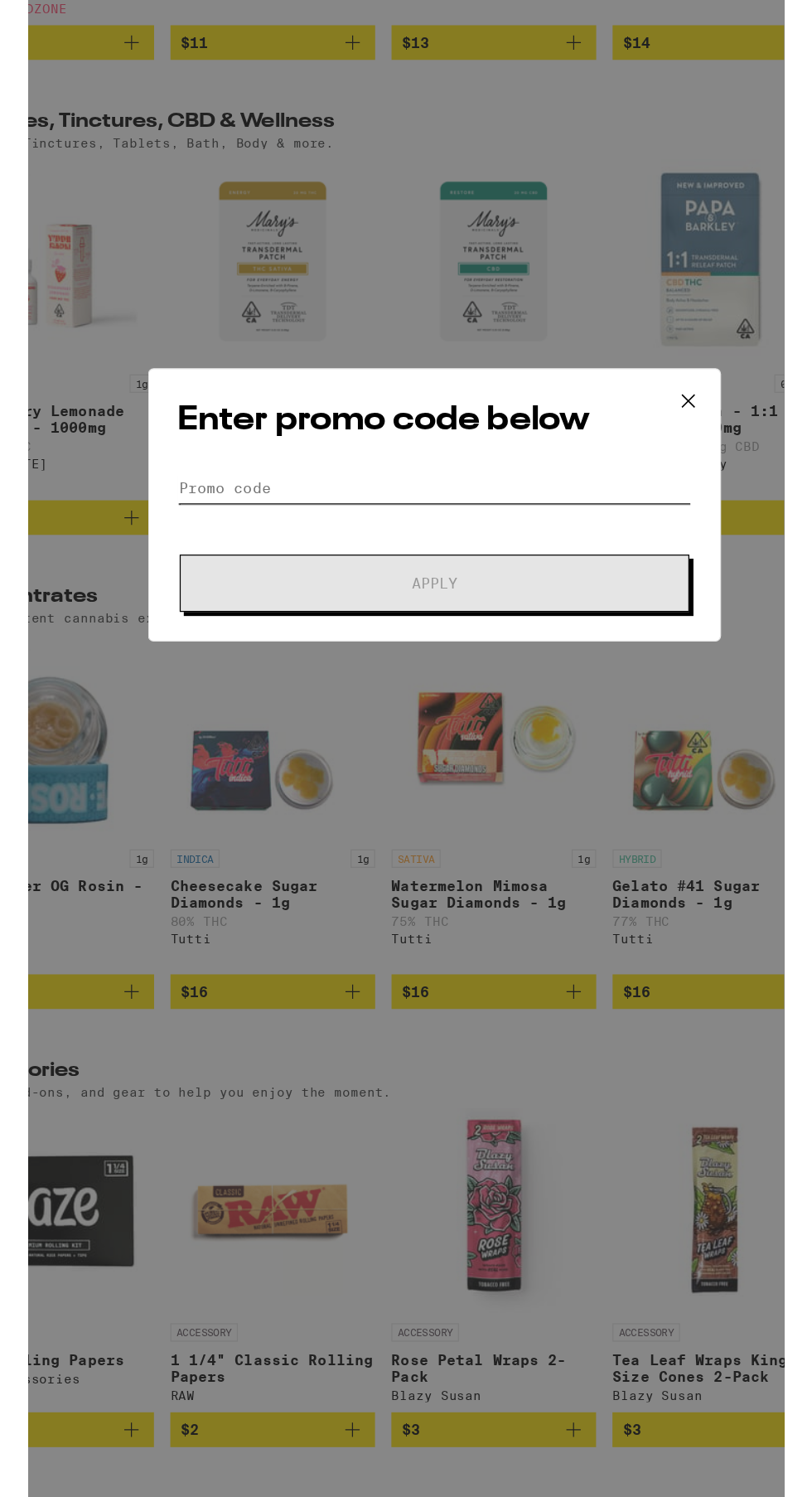
click at [479, 788] on input "Promo Code" at bounding box center [406, 791] width 416 height 25
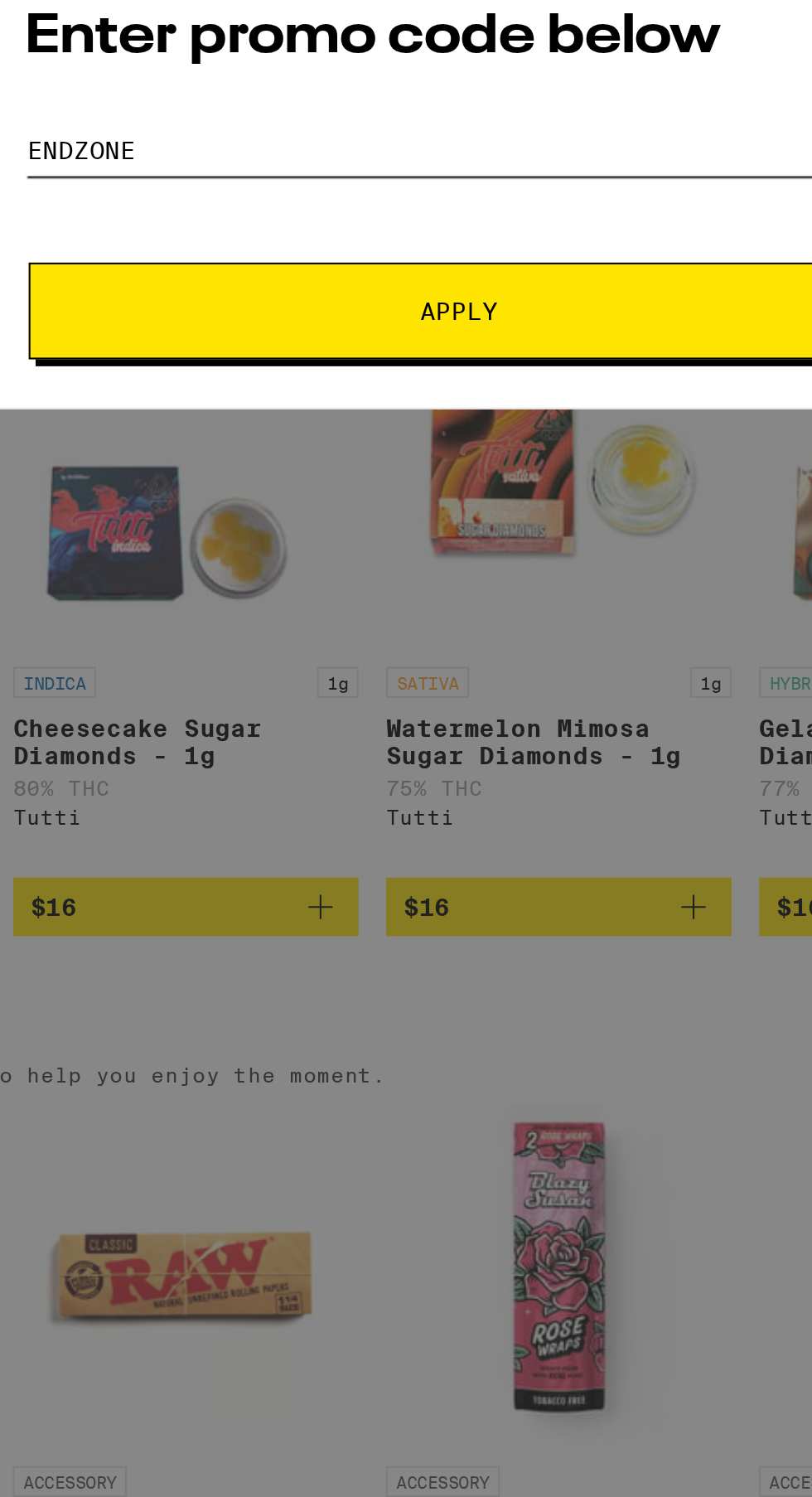
scroll to position [6056, 0]
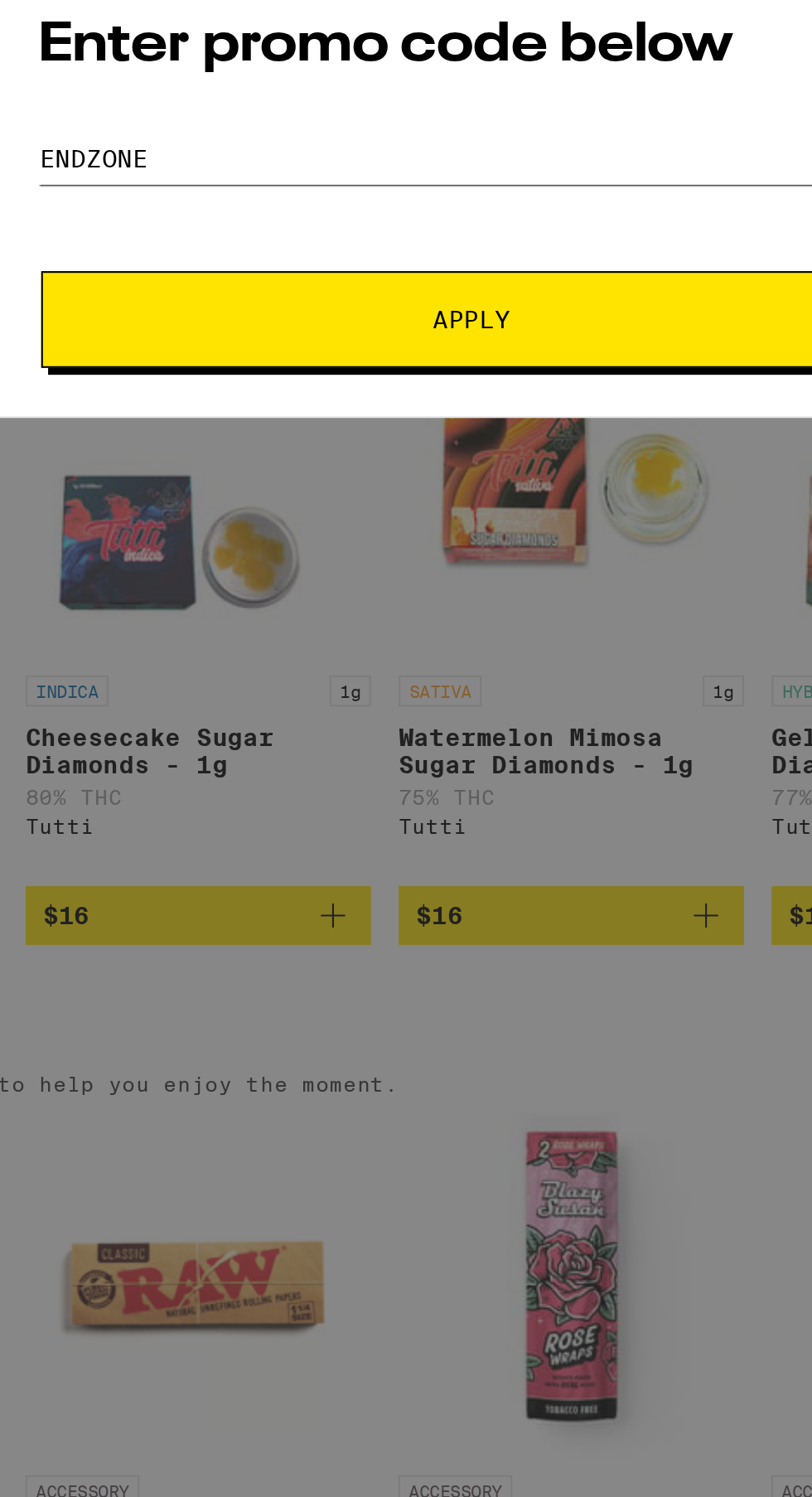
type input "Endzone"
click at [485, 811] on span "Apply" at bounding box center [406, 811] width 298 height 11
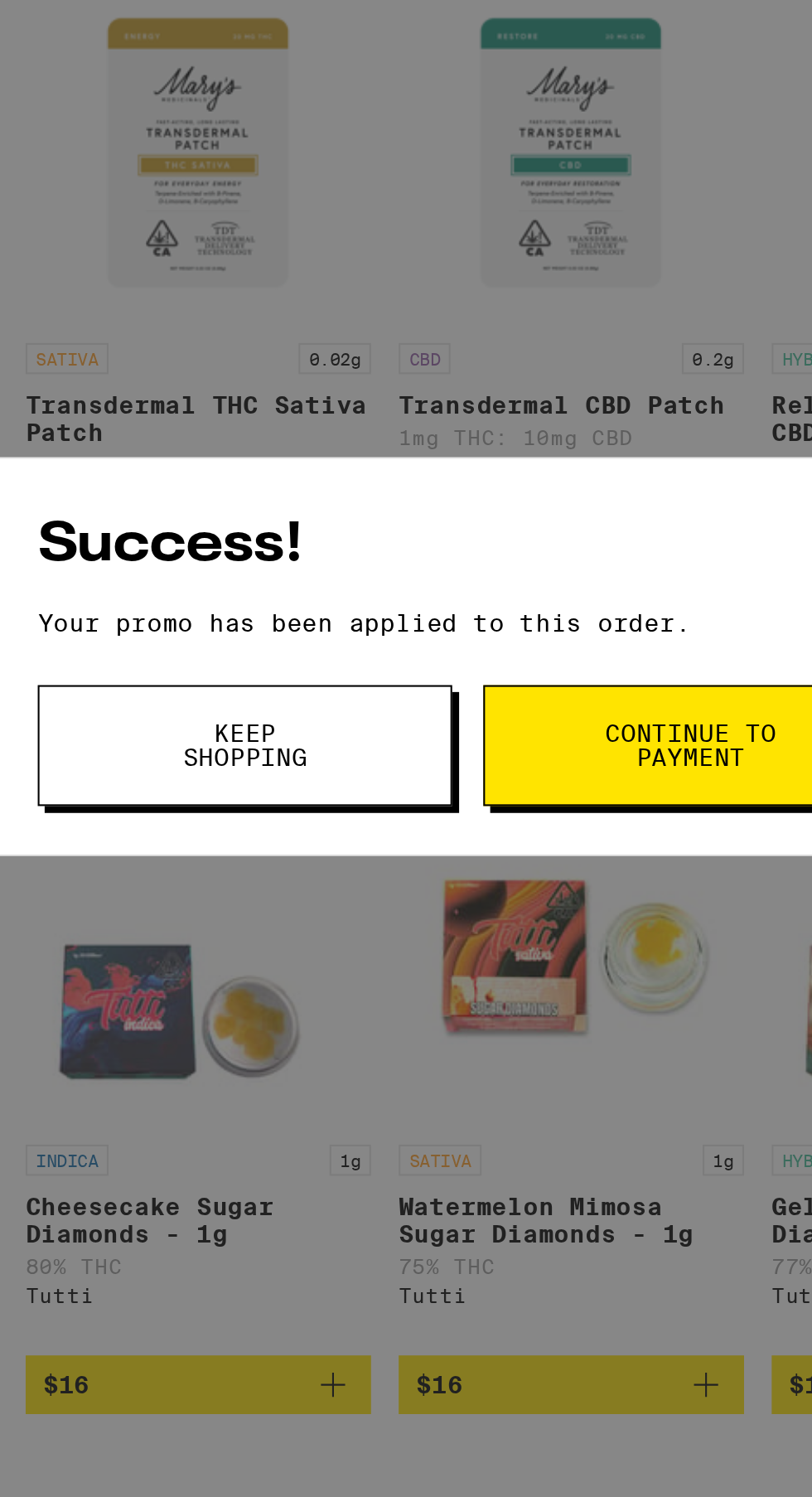
click at [521, 787] on span "Continue to payment" at bounding box center [511, 792] width 84 height 23
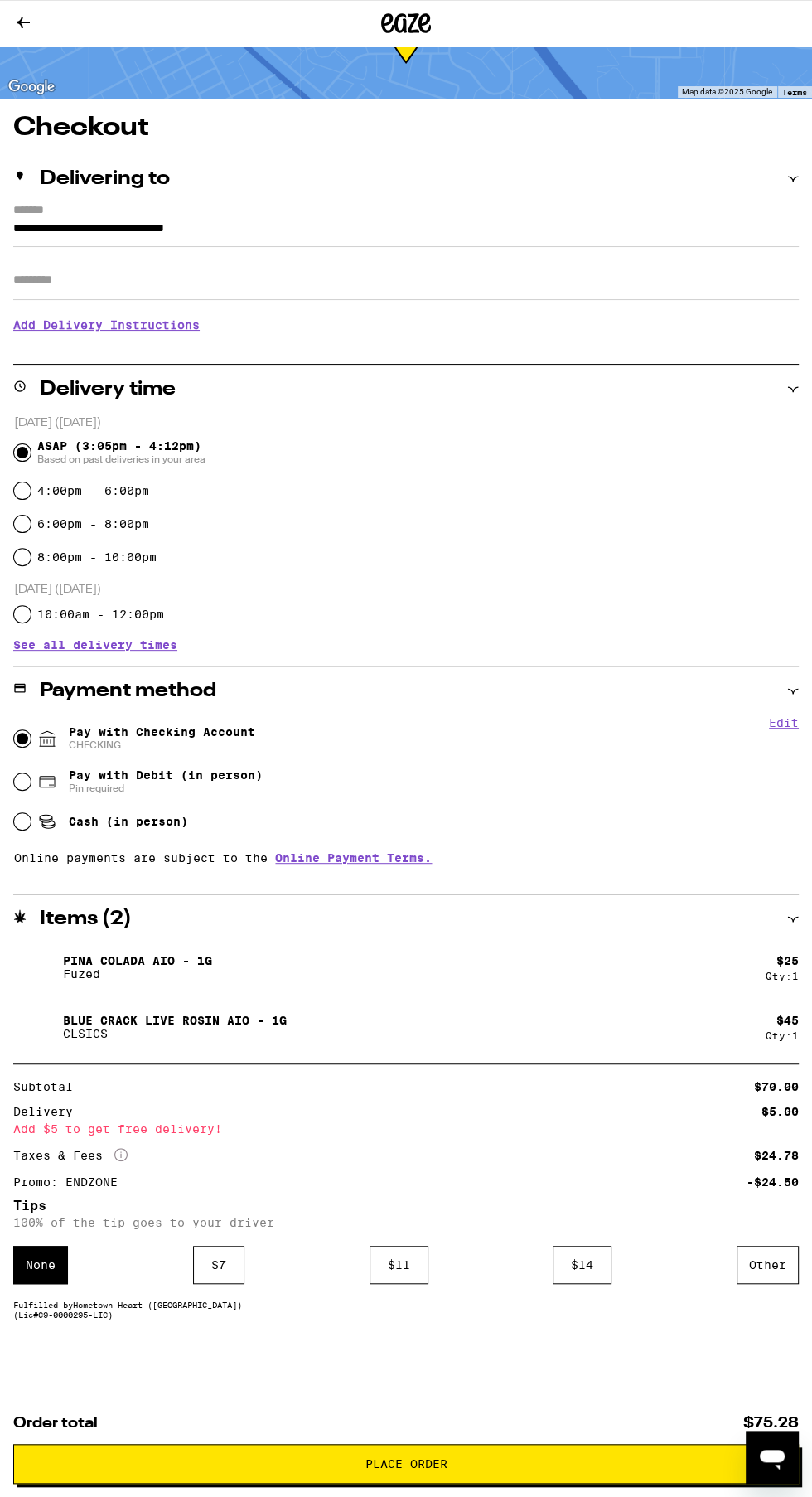
scroll to position [84, 0]
click at [390, 1262] on div "$ 11" at bounding box center [399, 1264] width 59 height 38
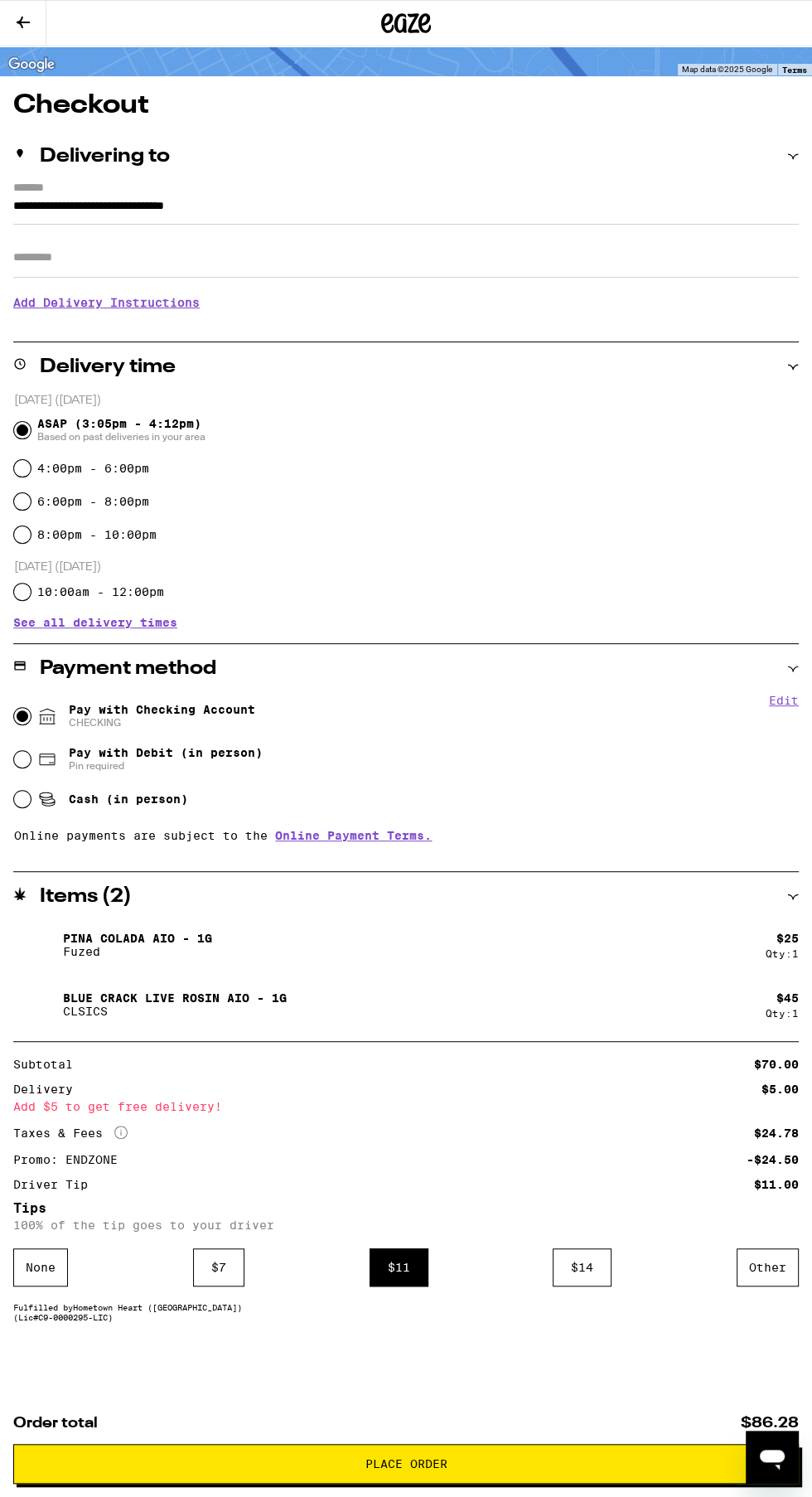
scroll to position [109, 0]
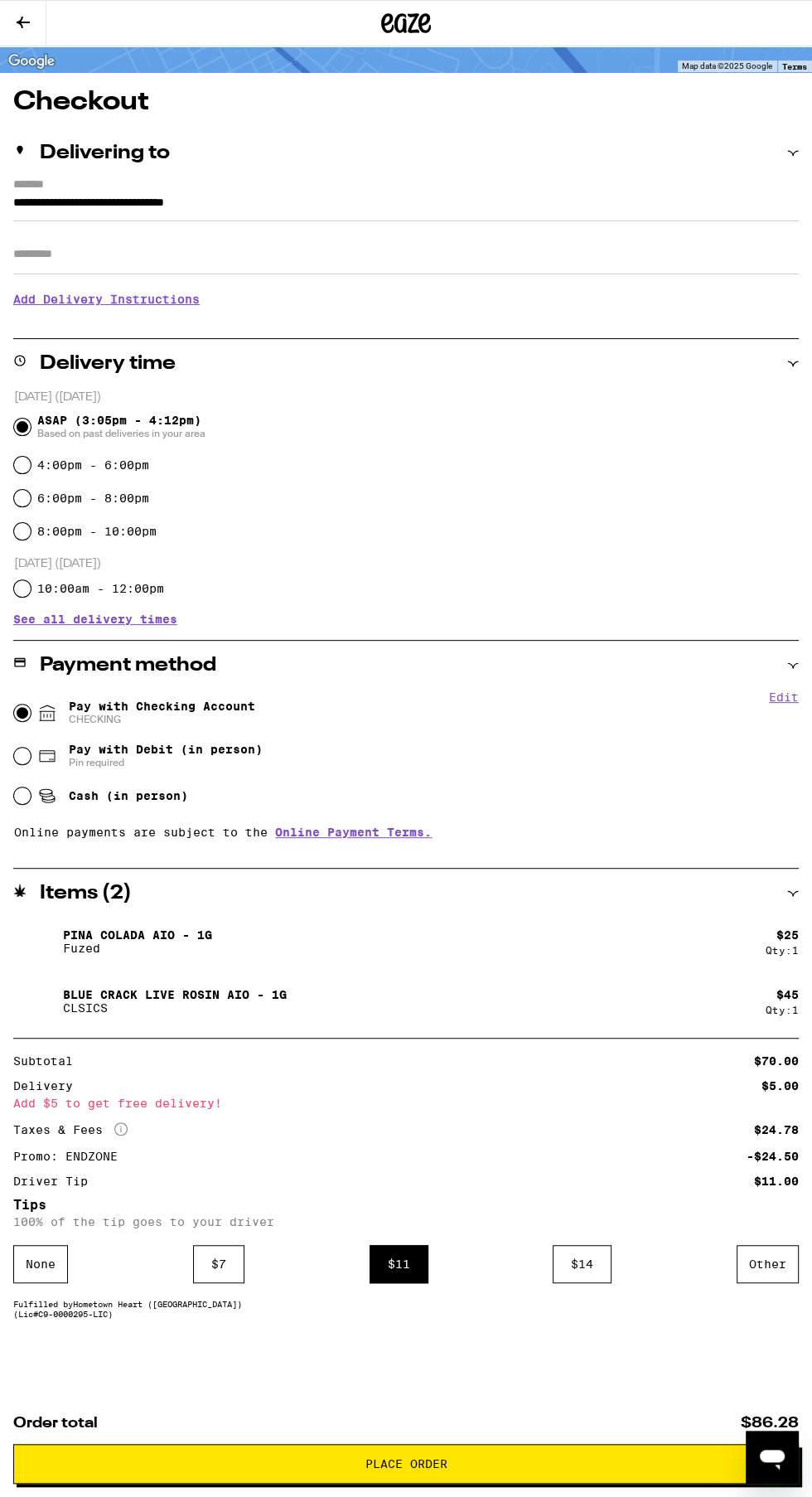
click at [643, 259] on input "Apt/Suite" at bounding box center [406, 255] width 785 height 40
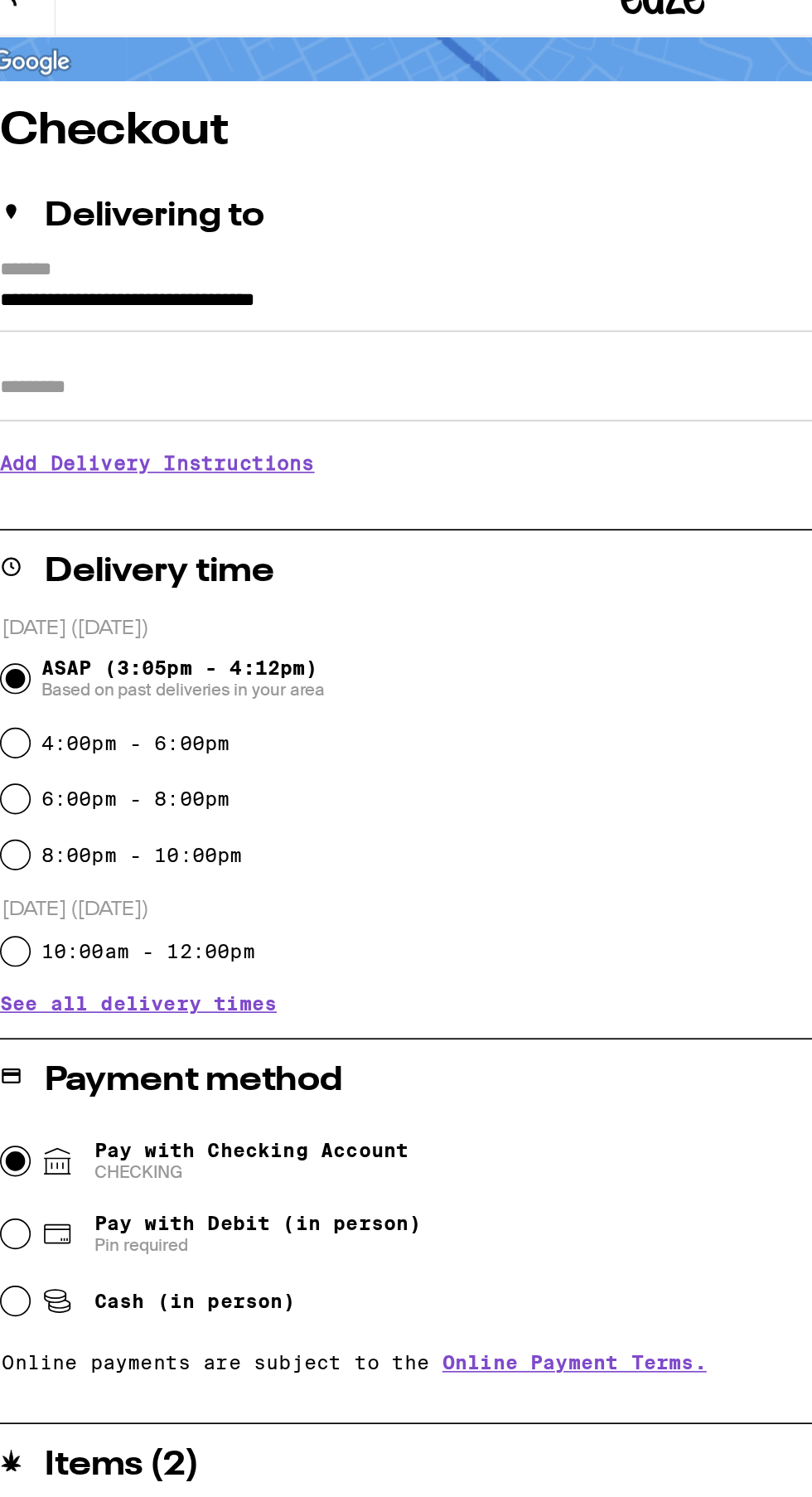
type input "***"
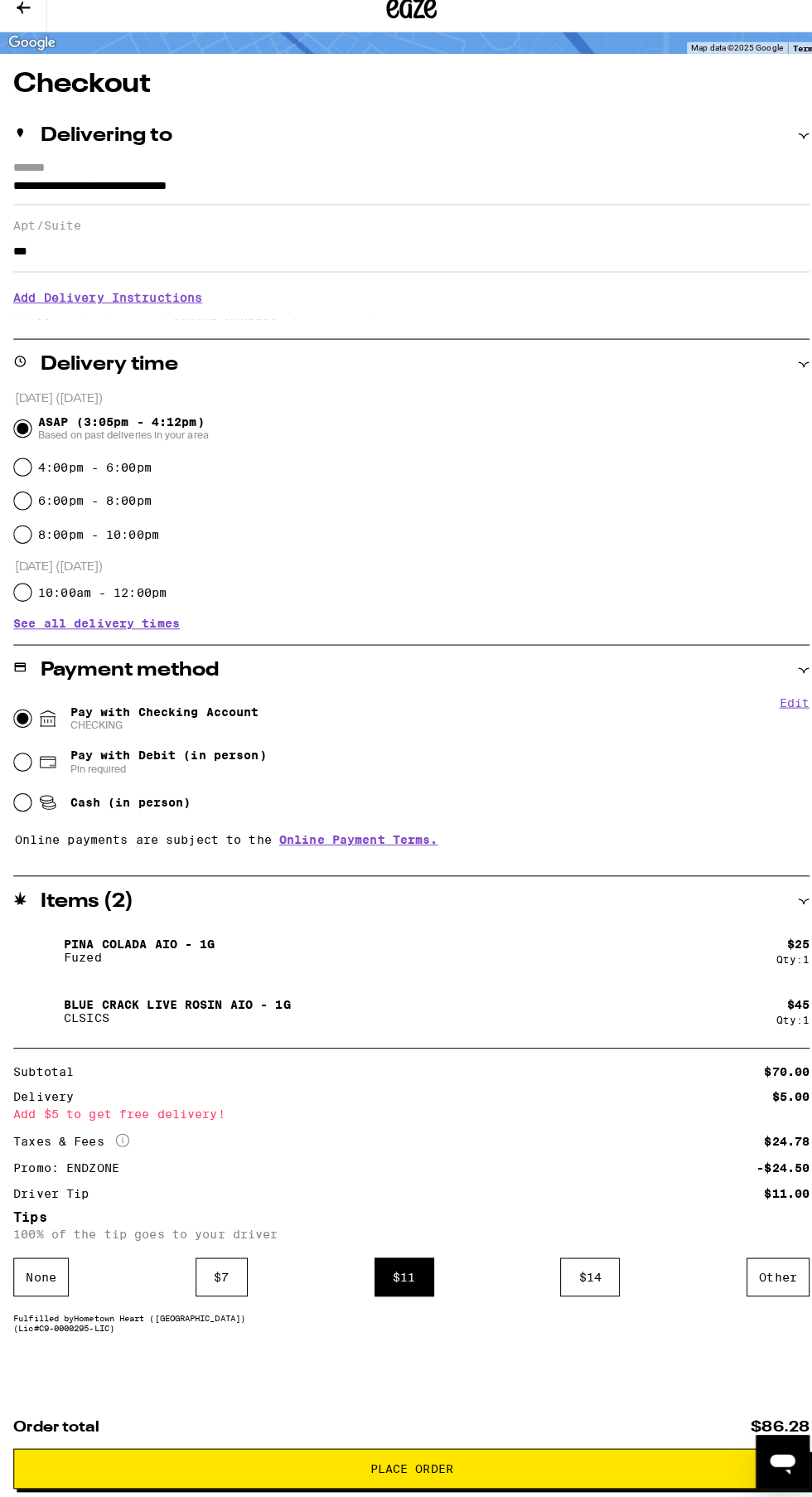
scroll to position [124, 0]
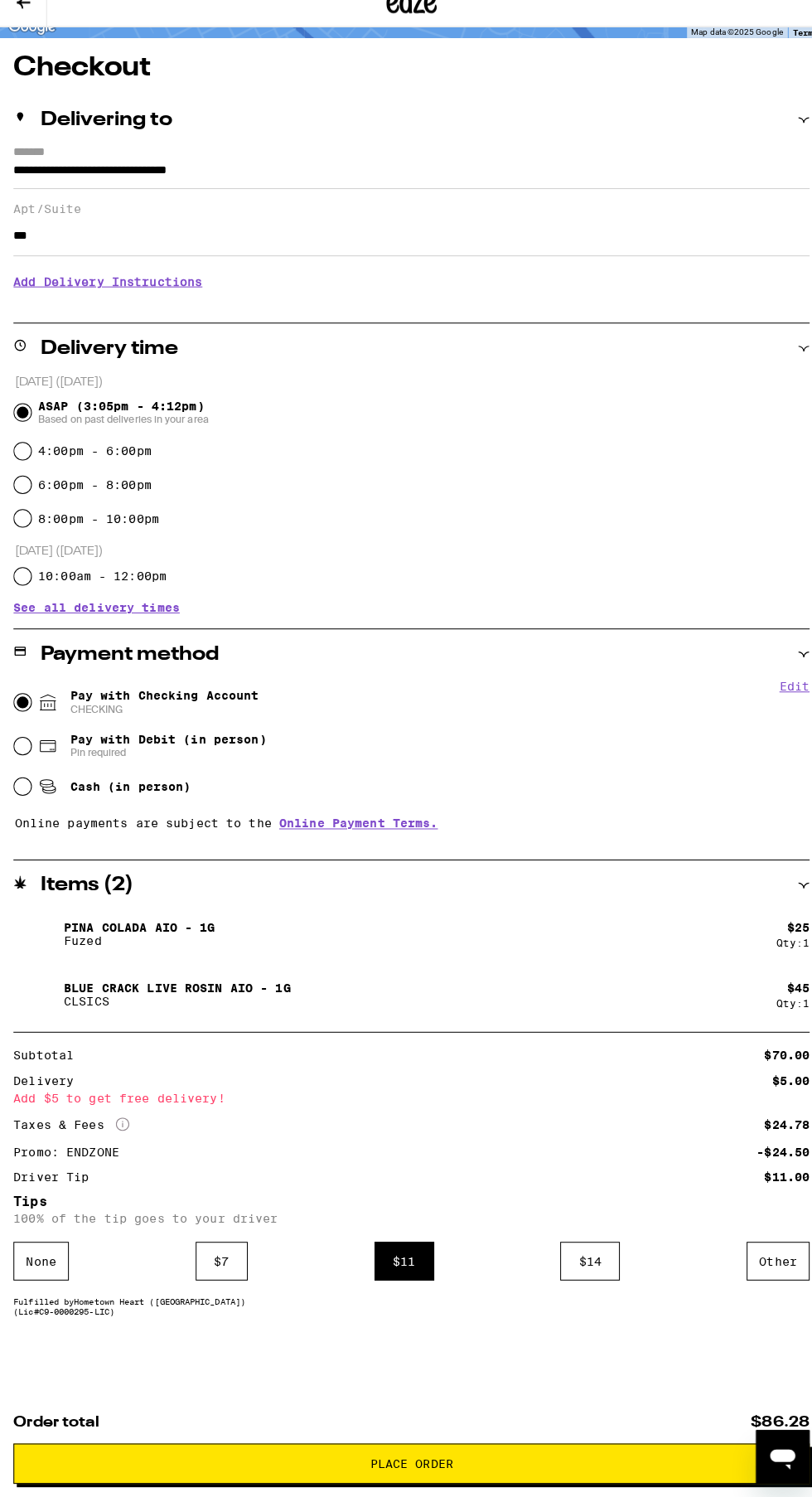
click at [525, 1464] on span "Place Order" at bounding box center [406, 1463] width 757 height 11
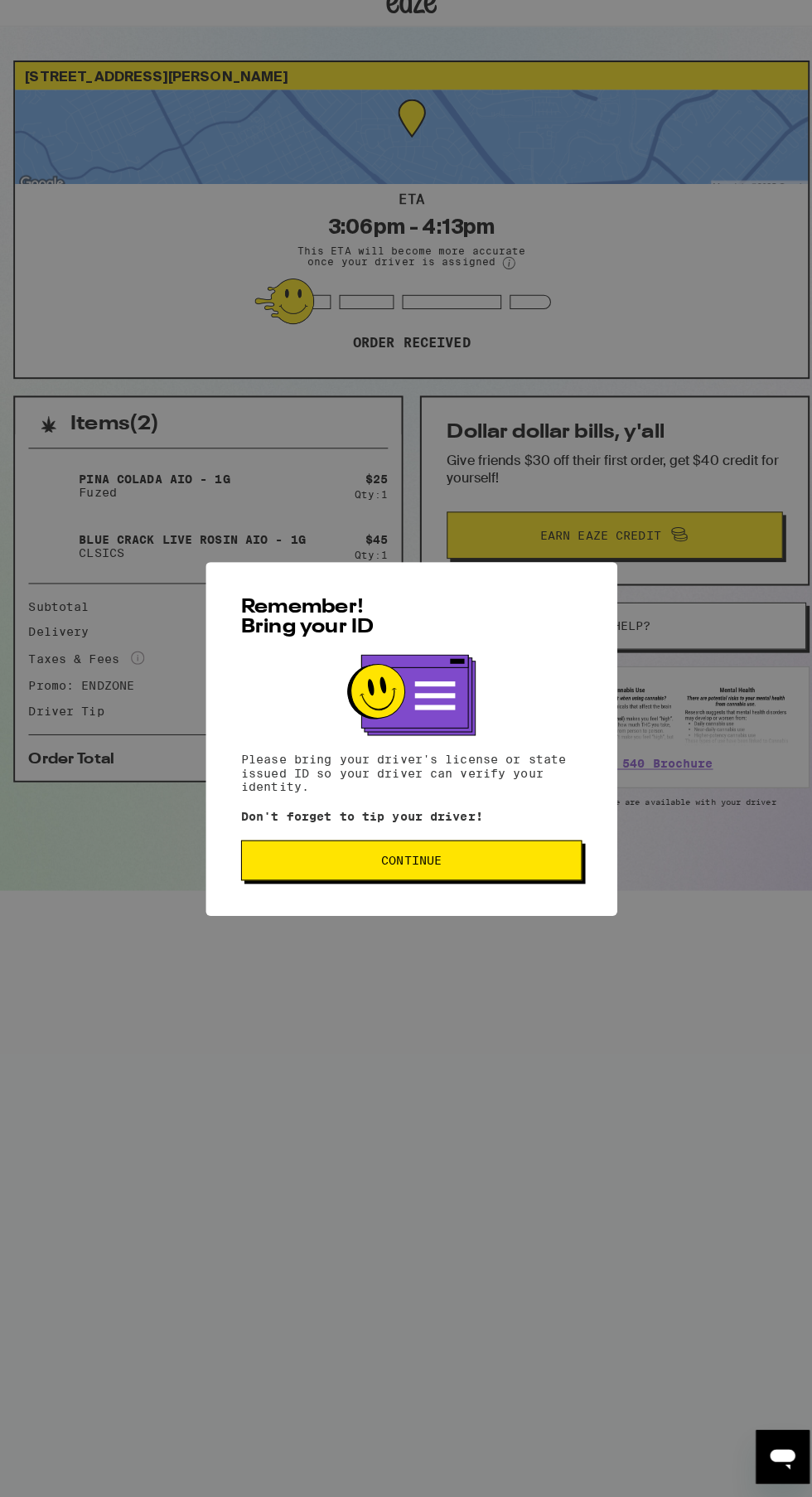
click at [525, 867] on span "Continue" at bounding box center [406, 868] width 308 height 11
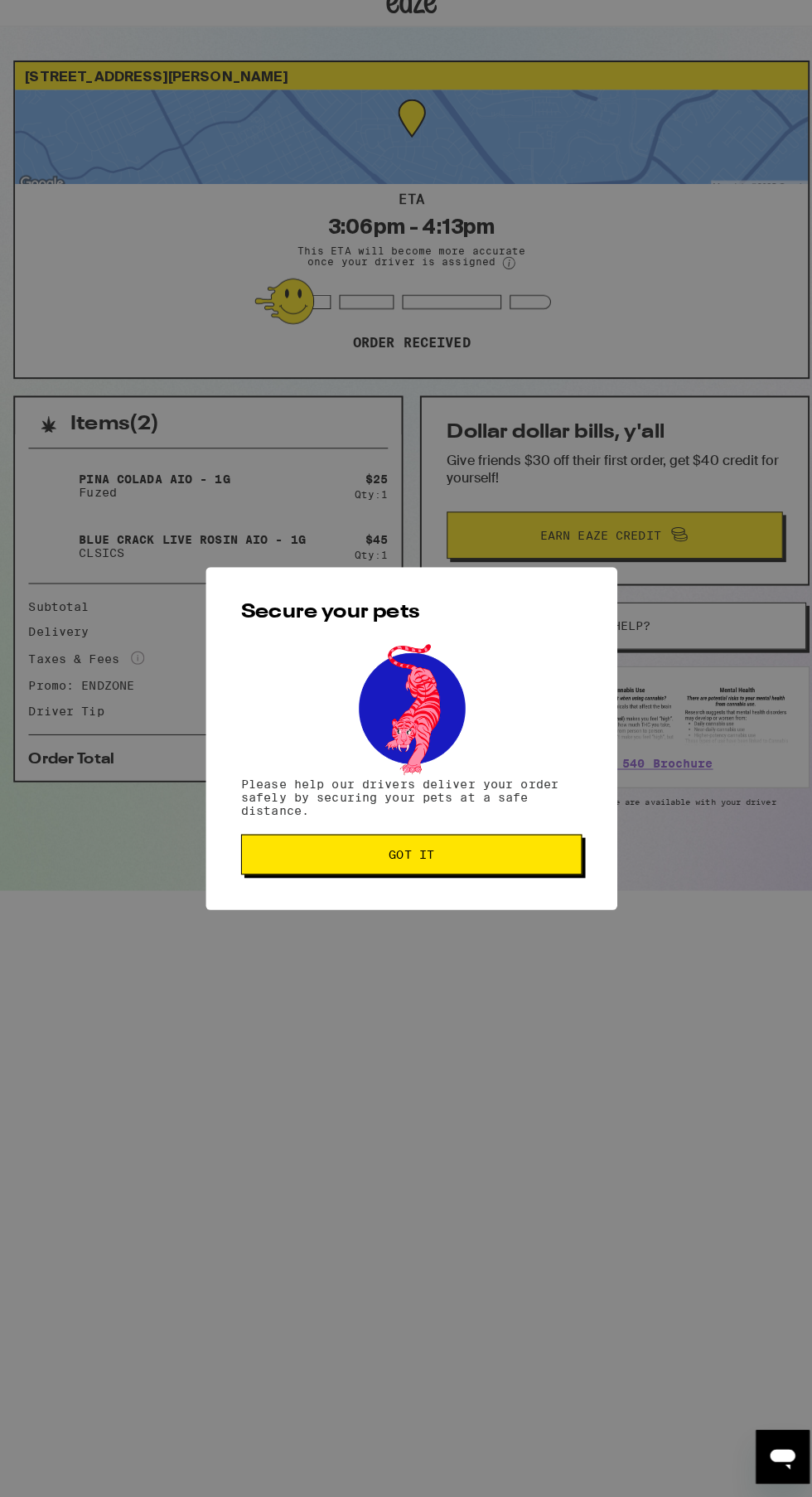
click at [536, 852] on button "Got it" at bounding box center [406, 863] width 336 height 40
